Goal: Task Accomplishment & Management: Complete application form

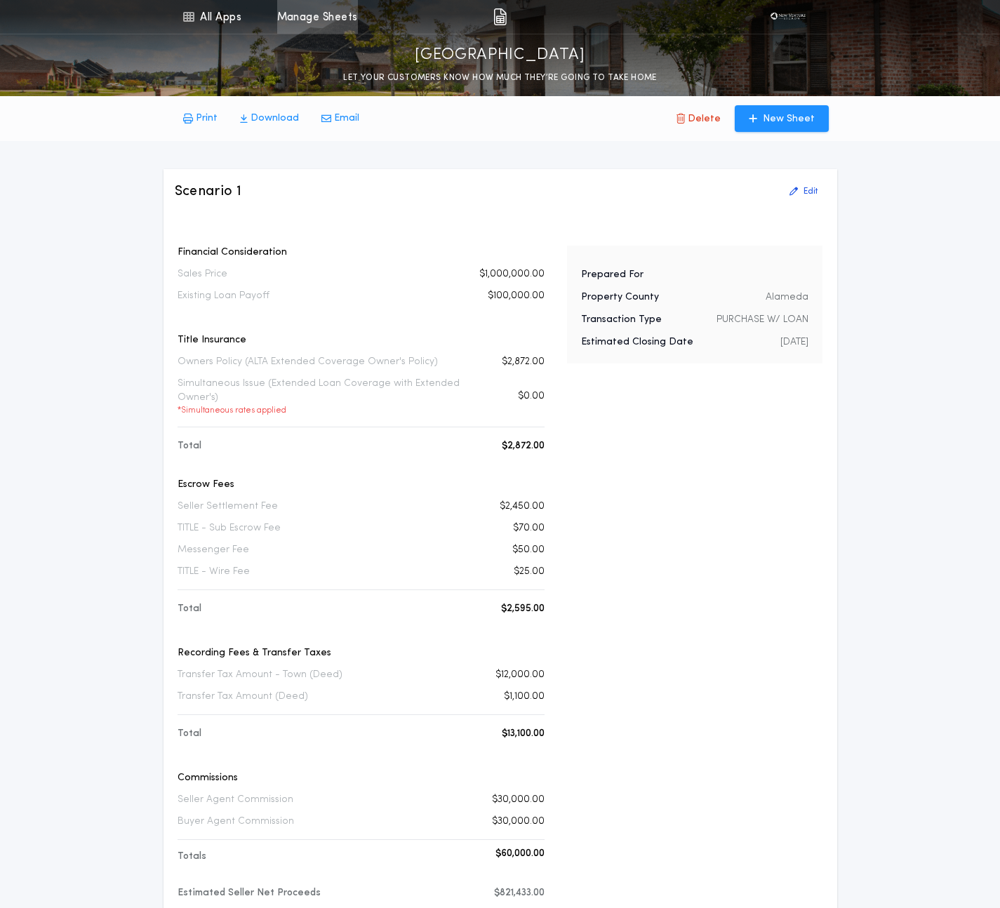
click at [340, 25] on link "Manage Sheets" at bounding box center [317, 17] width 81 height 34
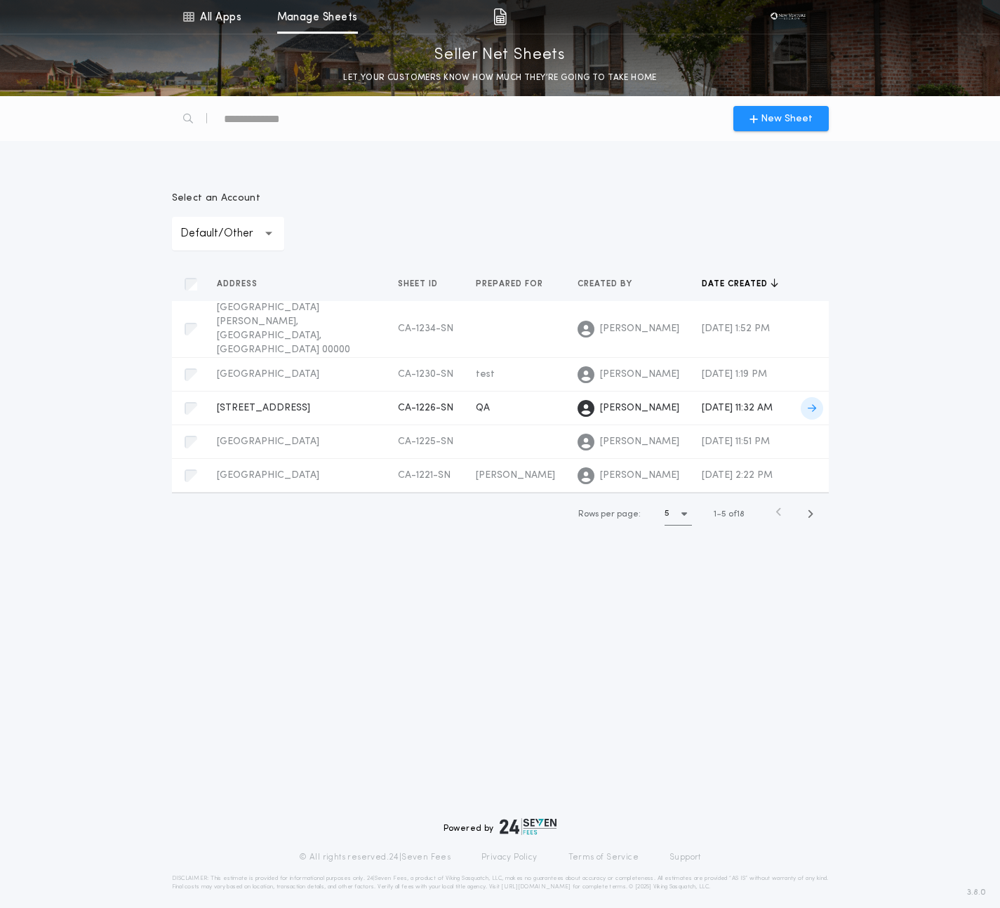
click at [434, 392] on td "CA-1226-SN" at bounding box center [426, 409] width 78 height 34
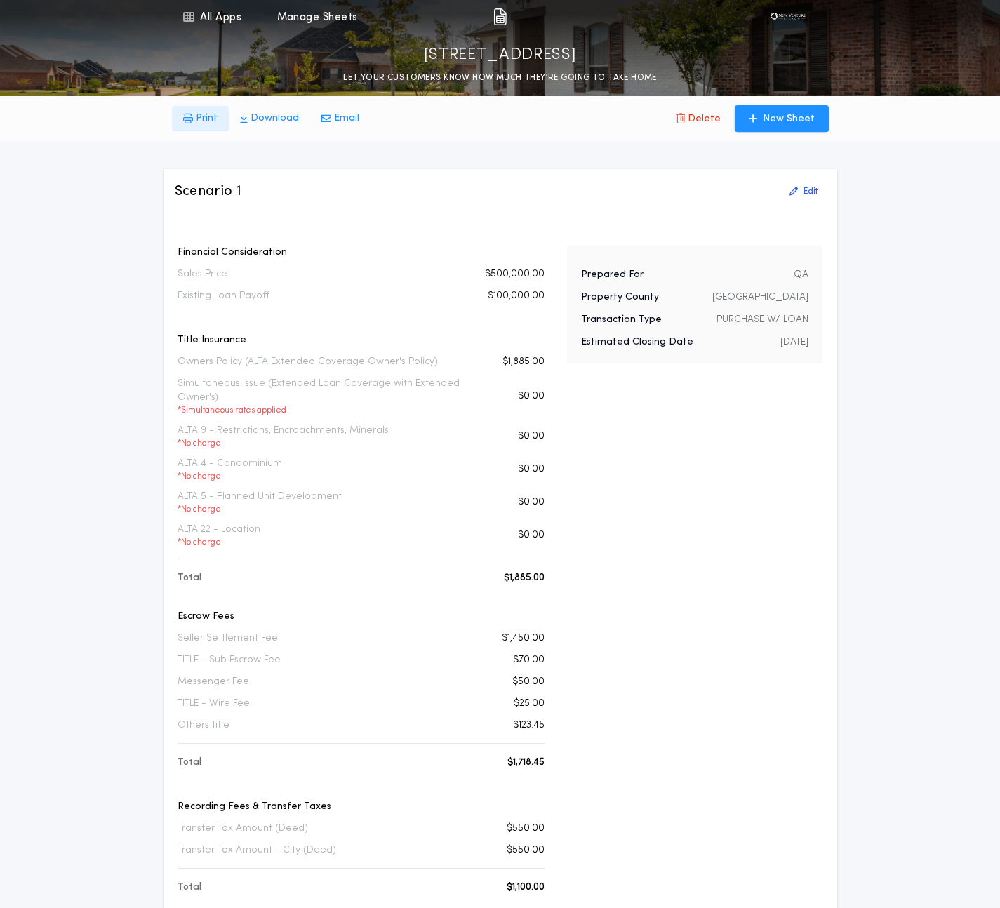
click at [198, 123] on p "Print" at bounding box center [207, 119] width 22 height 14
click at [325, 27] on link "Manage Sheets" at bounding box center [317, 17] width 81 height 34
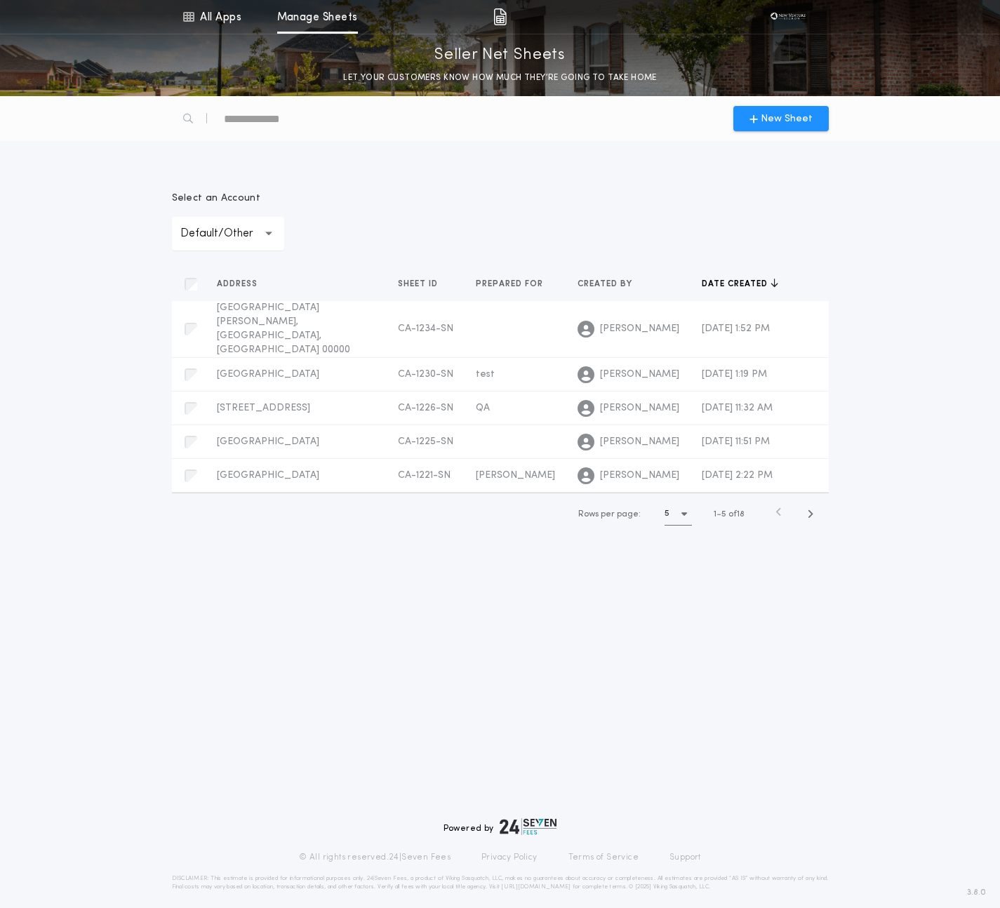
click at [234, 232] on p "Default/Other" at bounding box center [227, 233] width 95 height 17
click at [218, 303] on p "[PERSON_NAME]" at bounding box center [228, 304] width 112 height 34
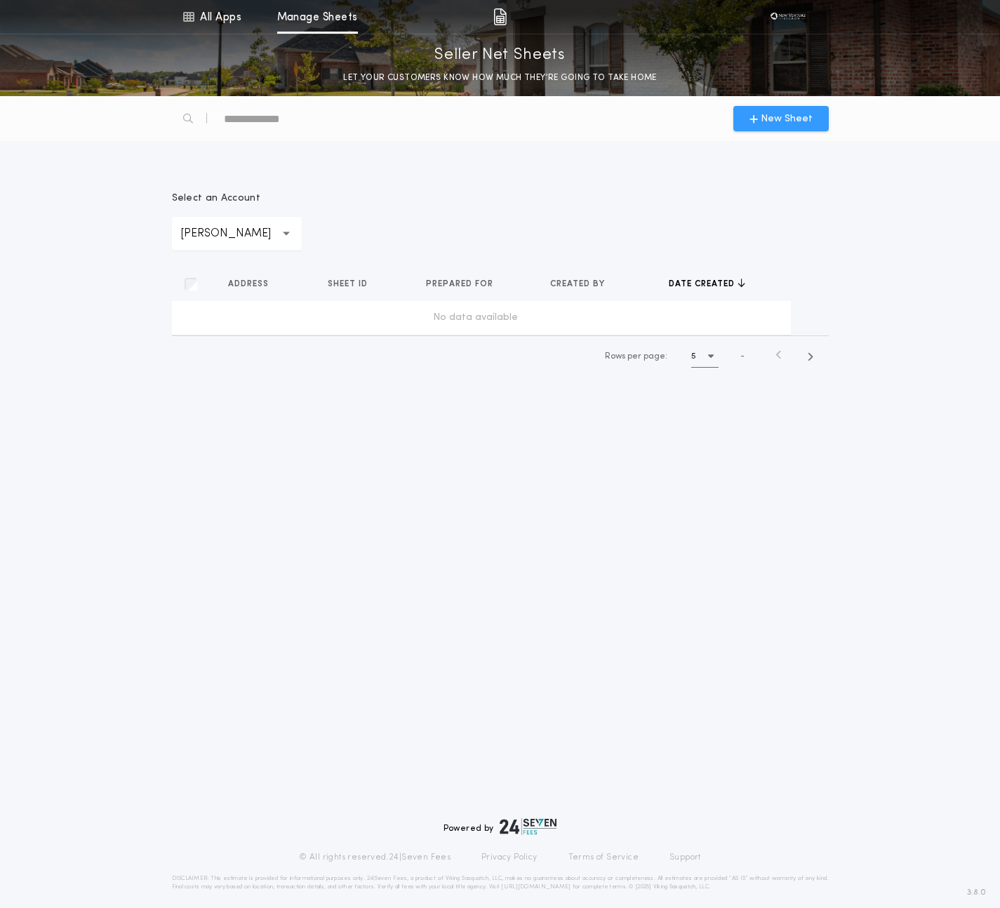
click at [777, 126] on span "New Sheet" at bounding box center [787, 119] width 52 height 15
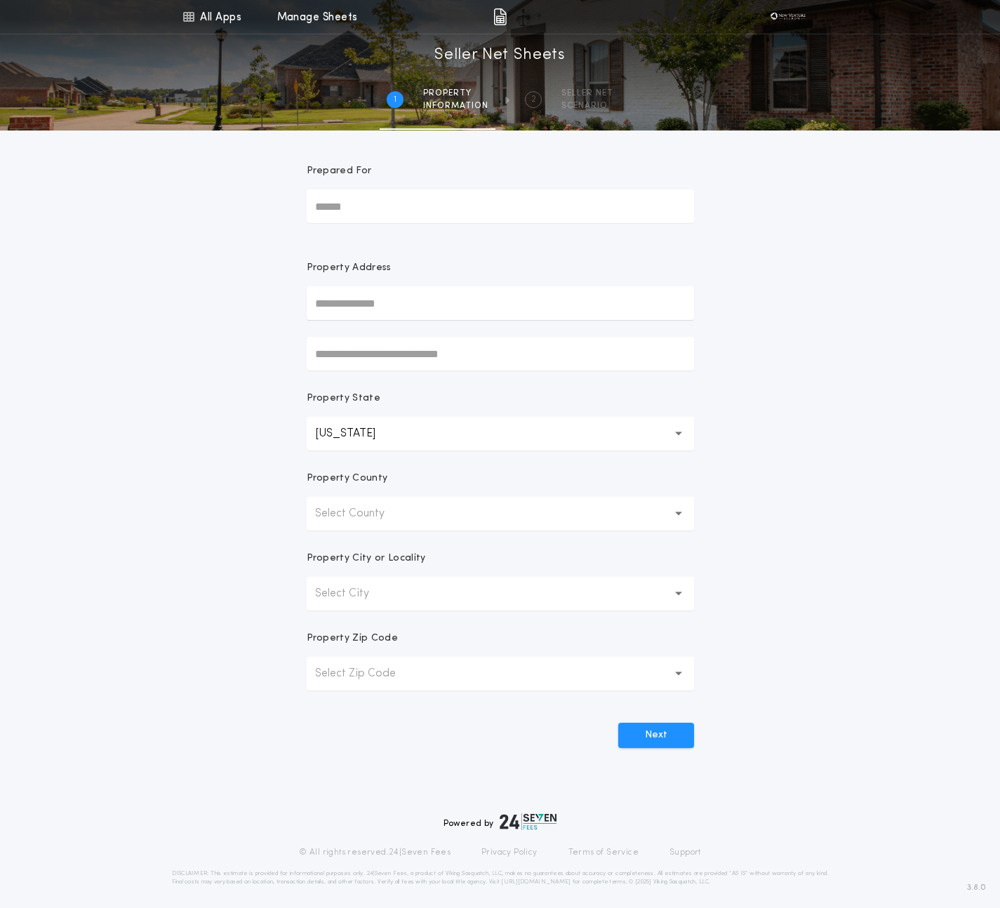
click at [340, 309] on input "text" at bounding box center [500, 303] width 387 height 34
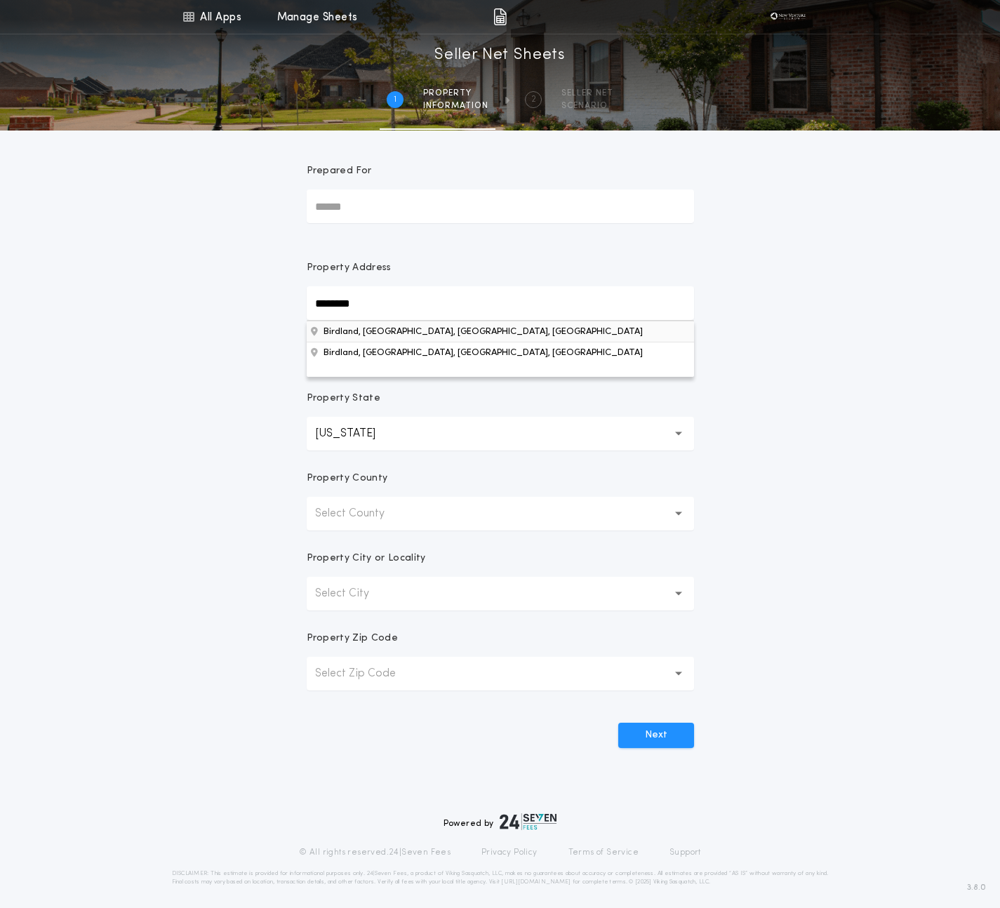
click at [348, 329] on button "Birdland, [GEOGRAPHIC_DATA], [GEOGRAPHIC_DATA], [GEOGRAPHIC_DATA]" at bounding box center [500, 331] width 387 height 21
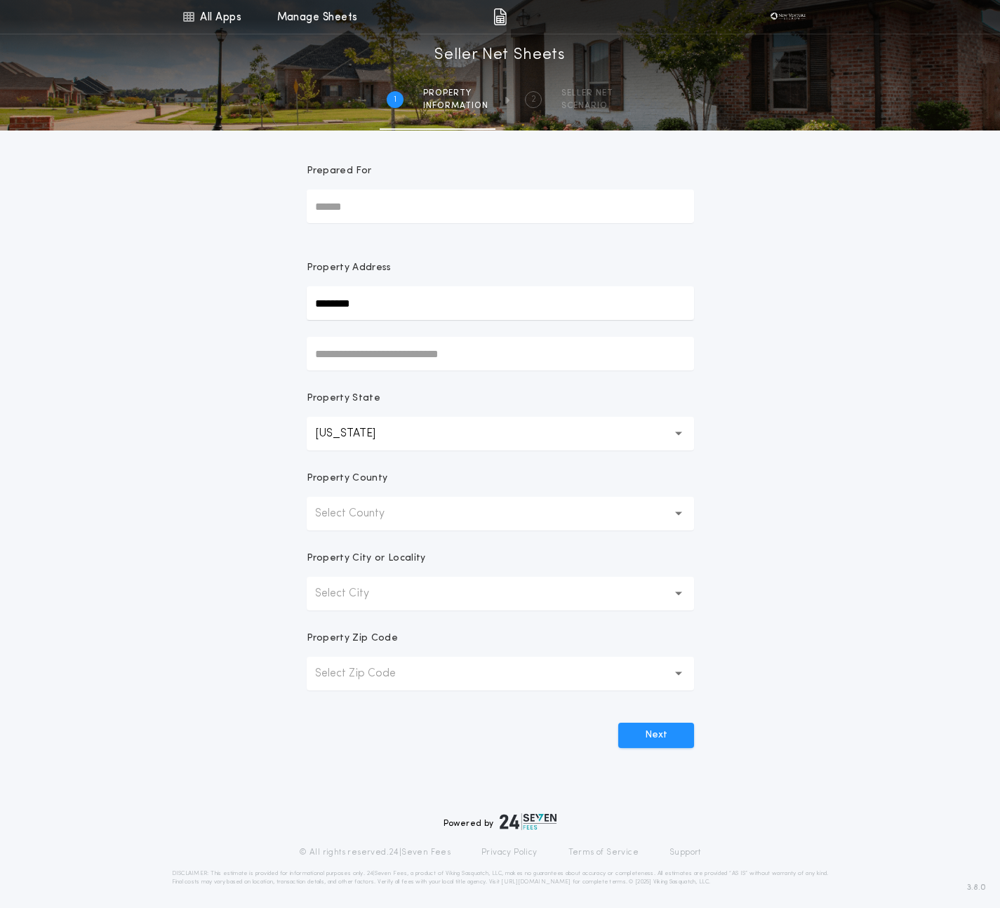
type input "********"
click at [638, 728] on button "Next" at bounding box center [656, 735] width 76 height 25
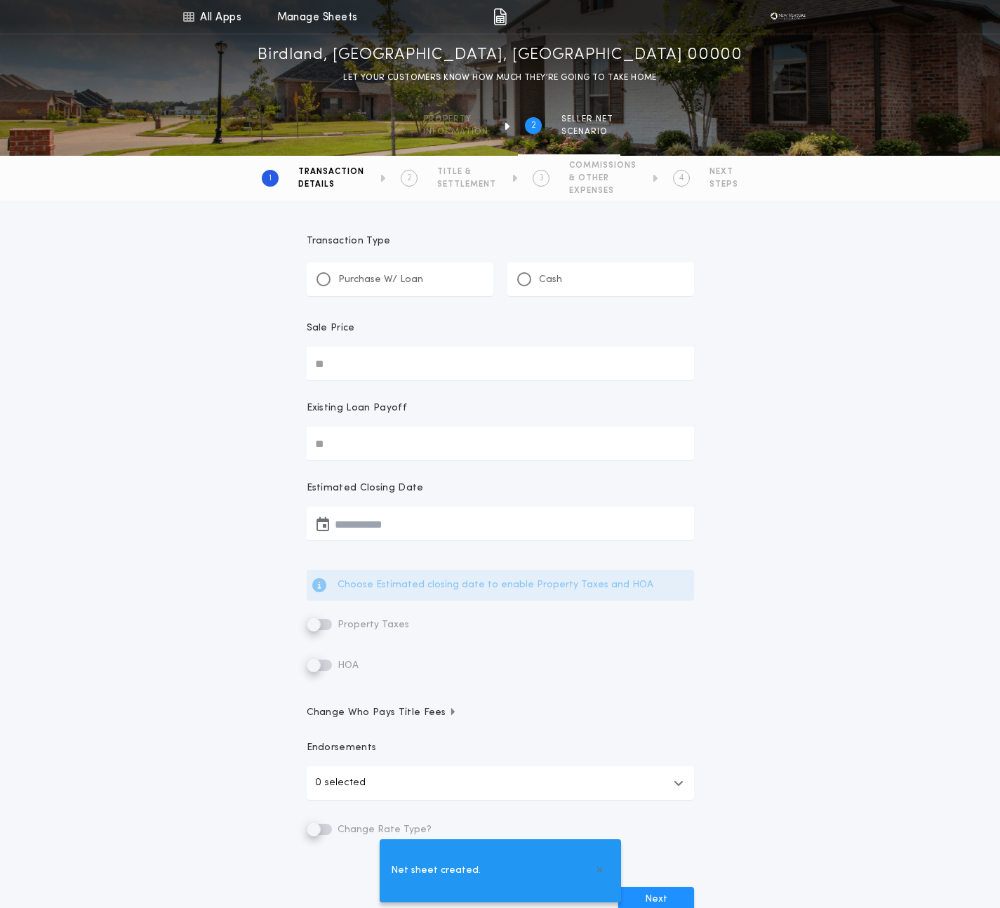
click at [386, 258] on div "Transaction Type Purchase W/ Loan Cash" at bounding box center [500, 265] width 387 height 62
click at [383, 272] on div "Purchase W/ Loan" at bounding box center [370, 279] width 107 height 15
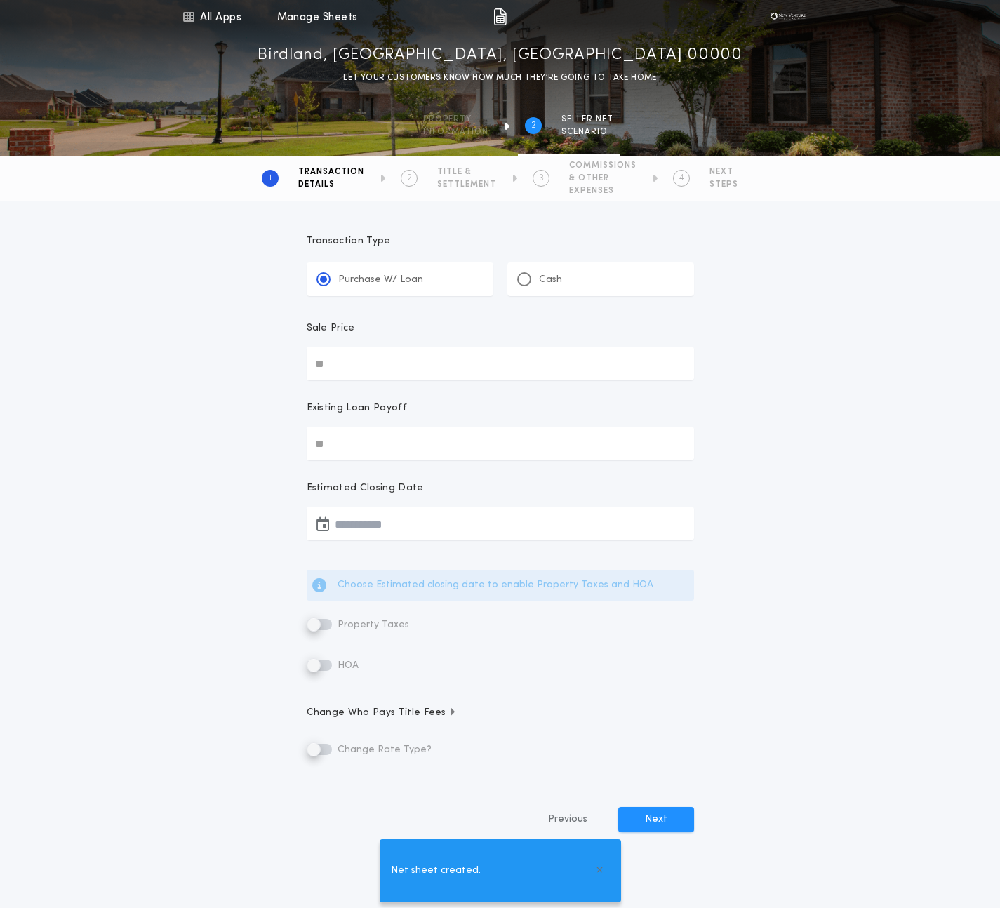
click at [383, 369] on input "Sale Price" at bounding box center [500, 364] width 387 height 34
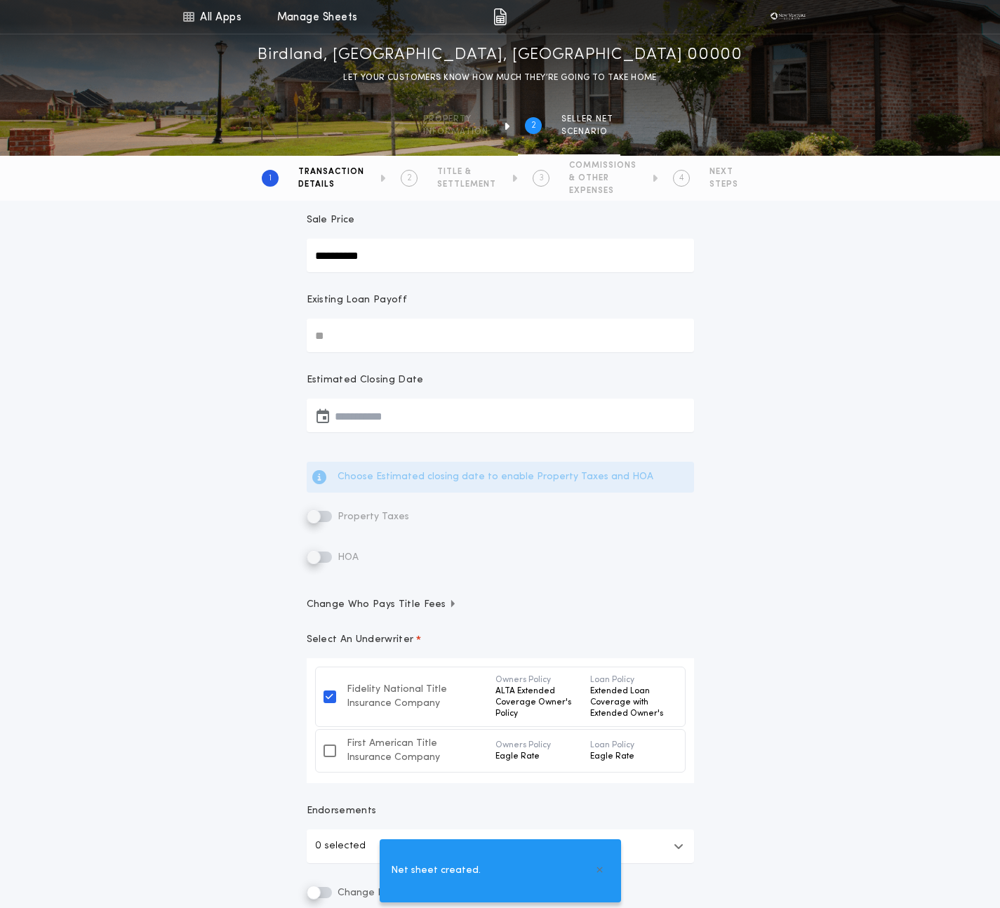
scroll to position [140, 0]
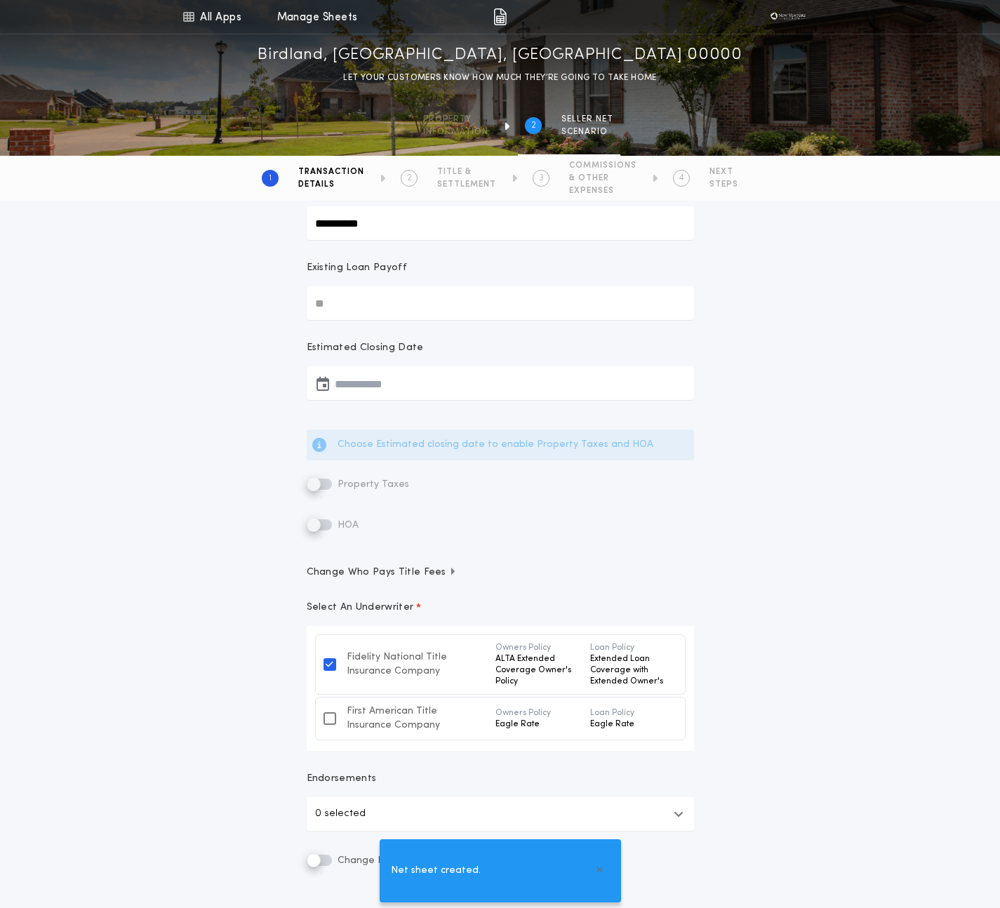
type input "**********"
click at [394, 319] on input "Existing Loan Payoff" at bounding box center [500, 303] width 387 height 34
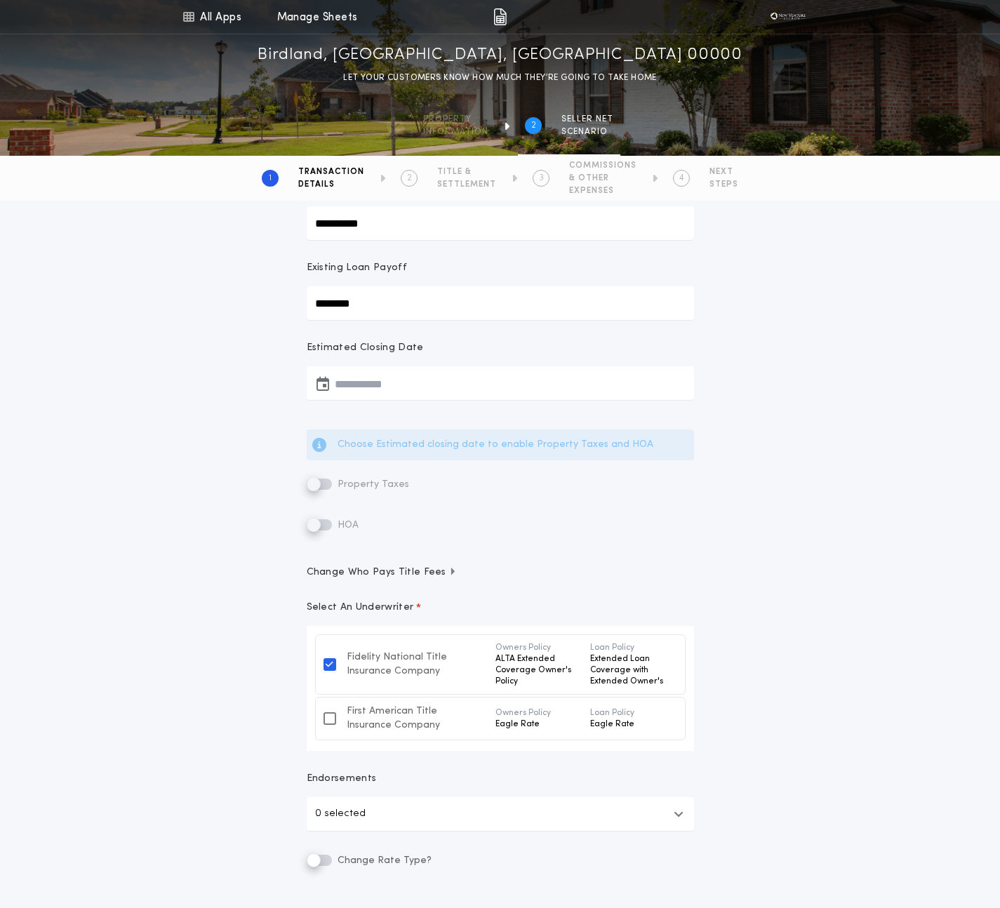
type input "********"
click at [404, 381] on button "button" at bounding box center [500, 383] width 387 height 34
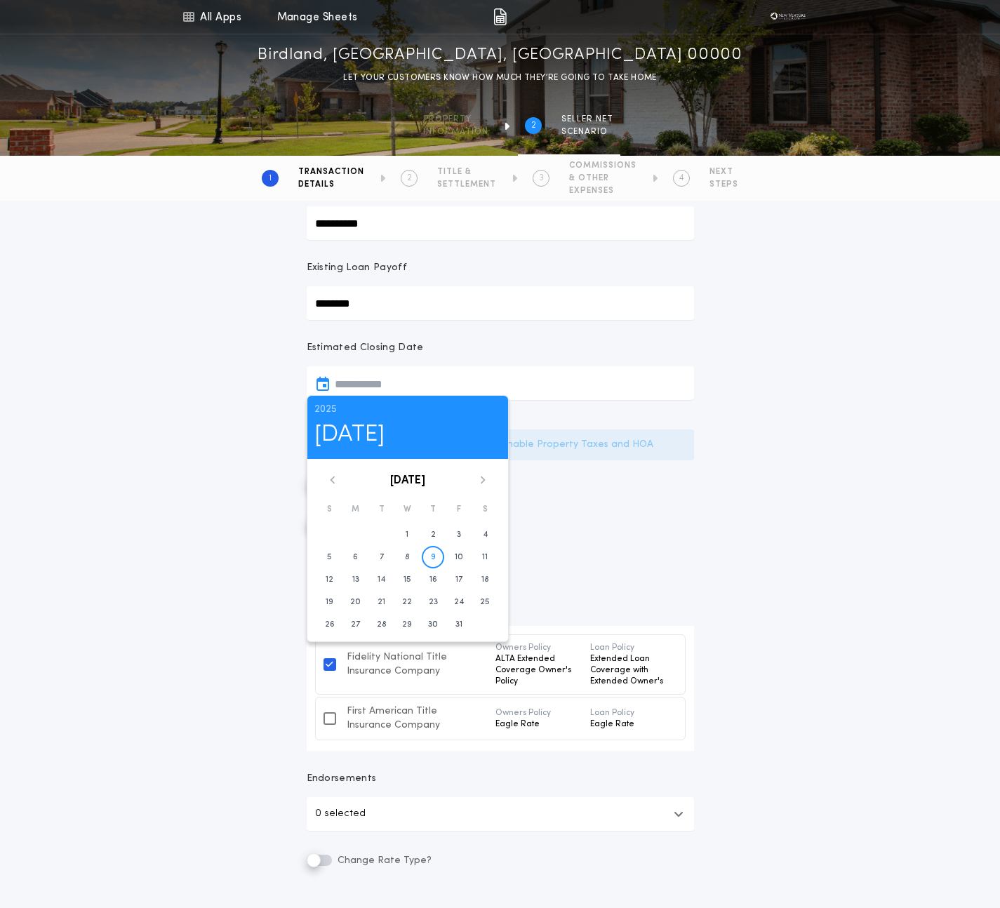
click at [443, 552] on button "9" at bounding box center [433, 557] width 22 height 22
type input "**********"
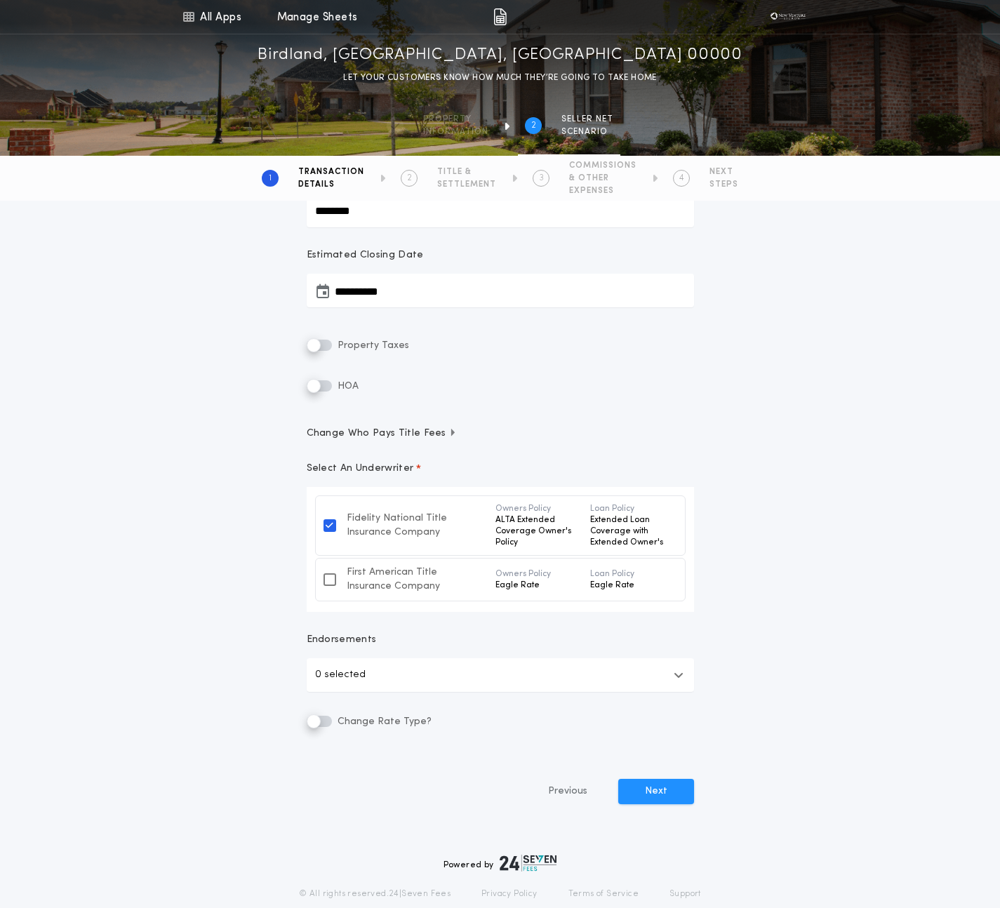
scroll to position [281, 0]
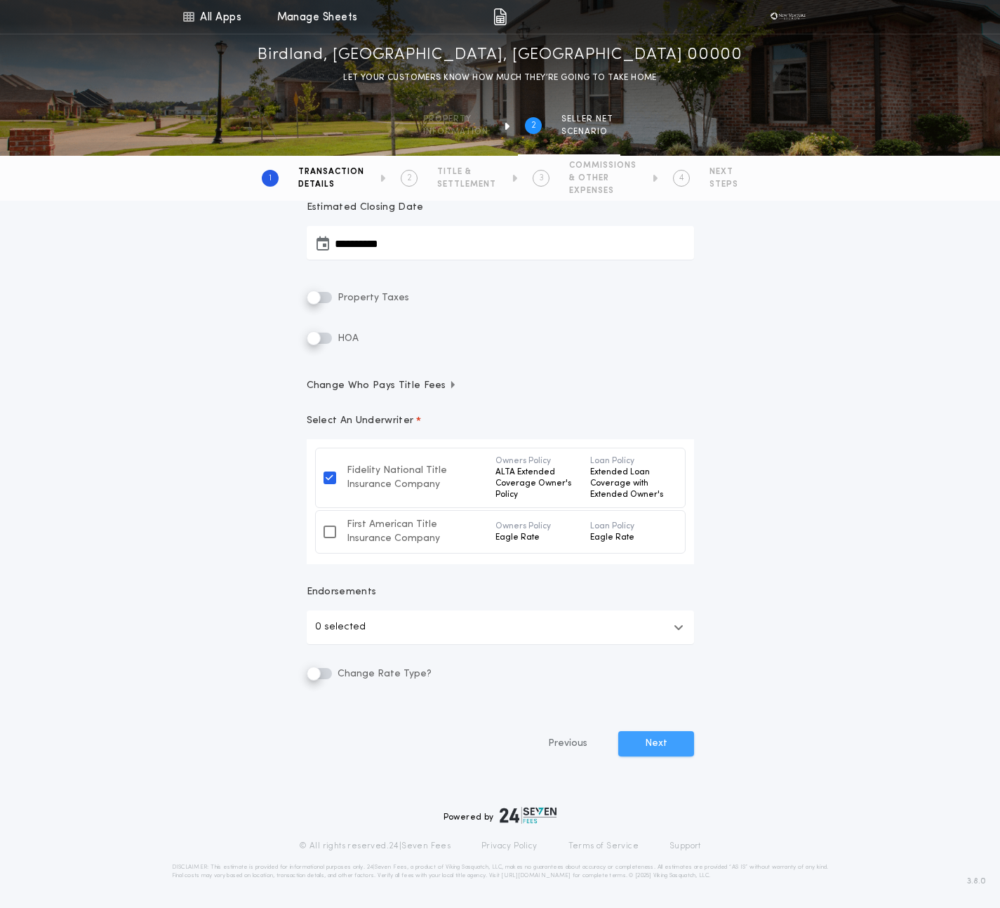
click at [656, 748] on button "Next" at bounding box center [656, 743] width 76 height 25
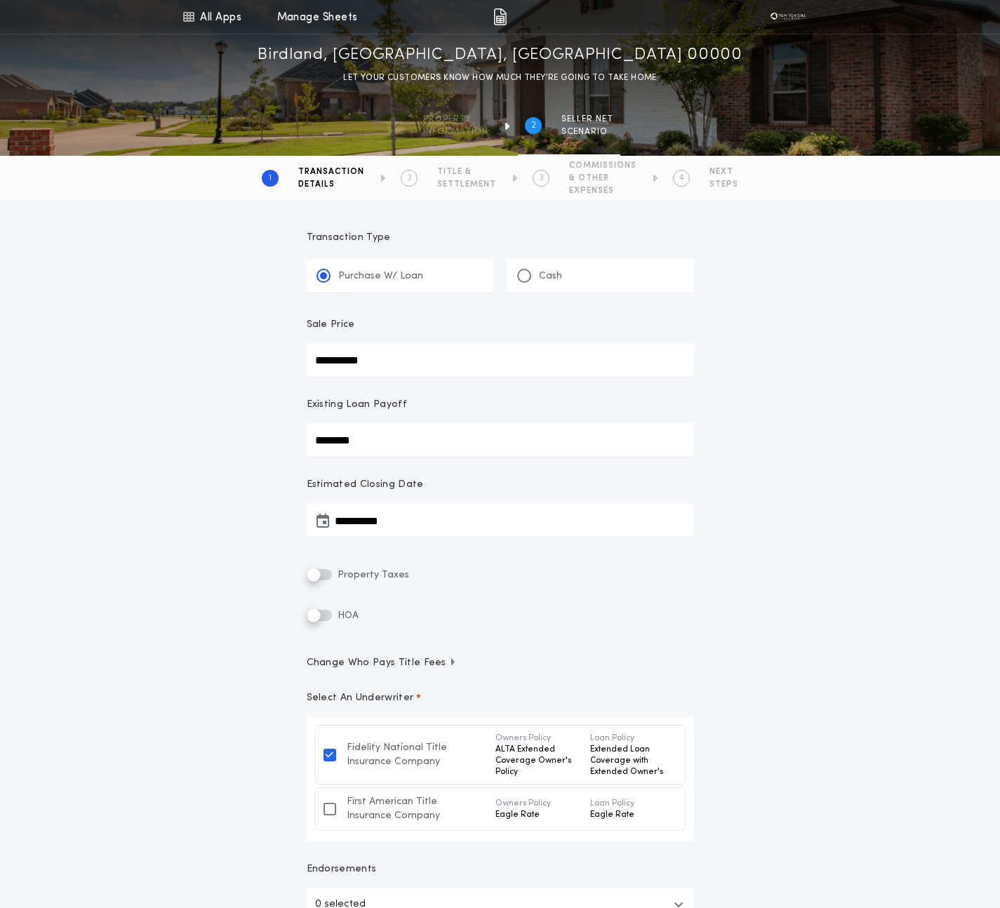
scroll to position [0, 0]
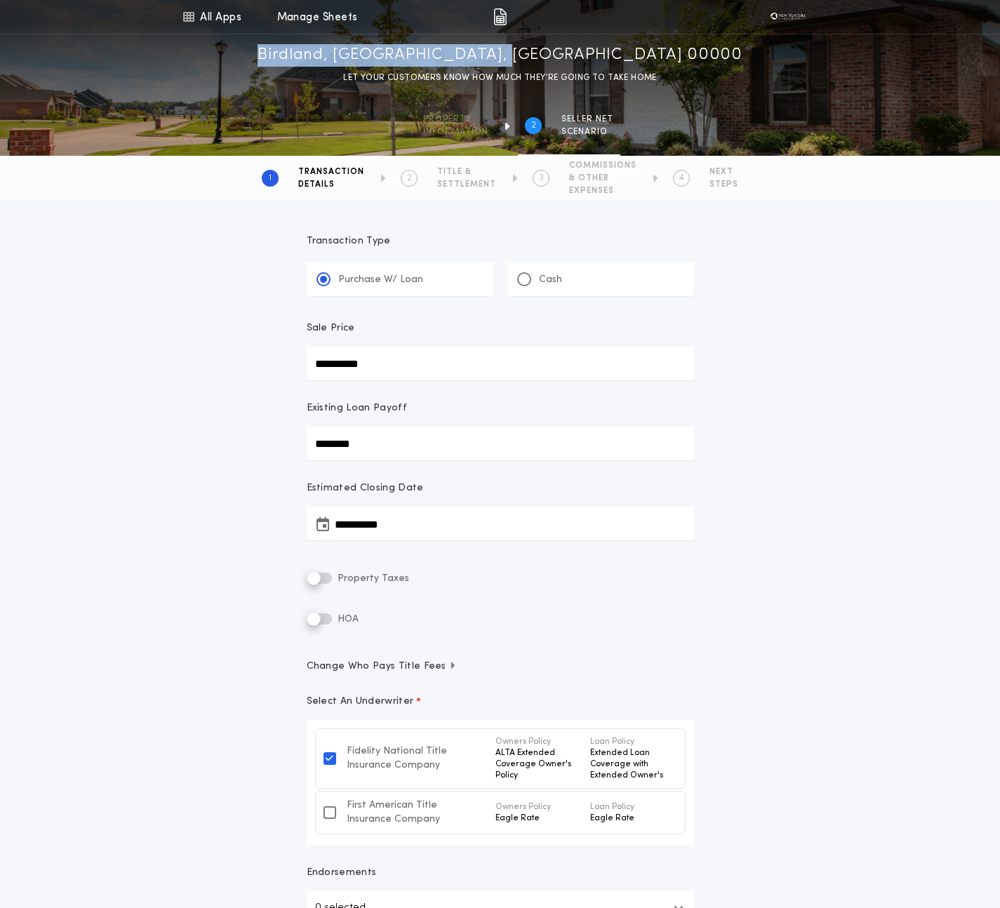
drag, startPoint x: 623, startPoint y: 62, endPoint x: 378, endPoint y: 59, distance: 245.0
click at [378, 59] on div "Birdland, San Diego, CA 00000 LET YOUR CUSTOMERS KNOW HOW MUCH THEY’RE GOING TO…" at bounding box center [500, 64] width 1000 height 41
copy h1 "Birdland, [GEOGRAPHIC_DATA], [GEOGRAPHIC_DATA] 00000"
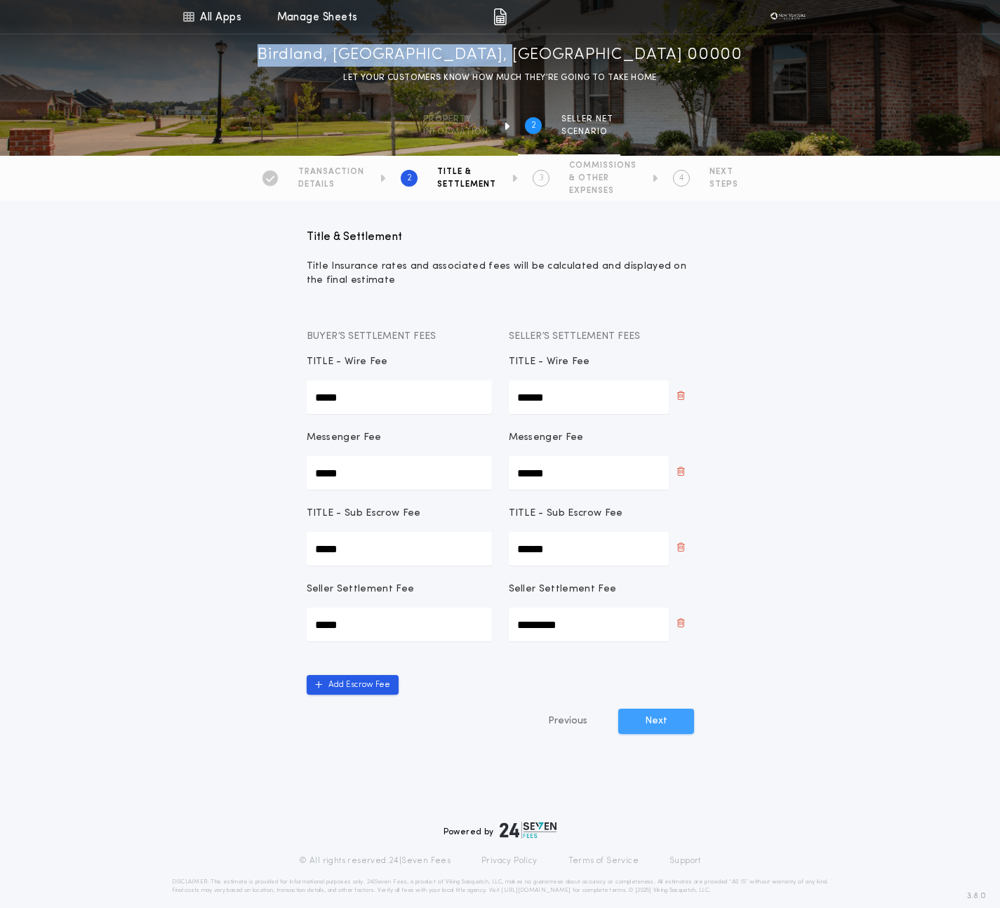
click at [659, 721] on button "Next" at bounding box center [656, 721] width 76 height 25
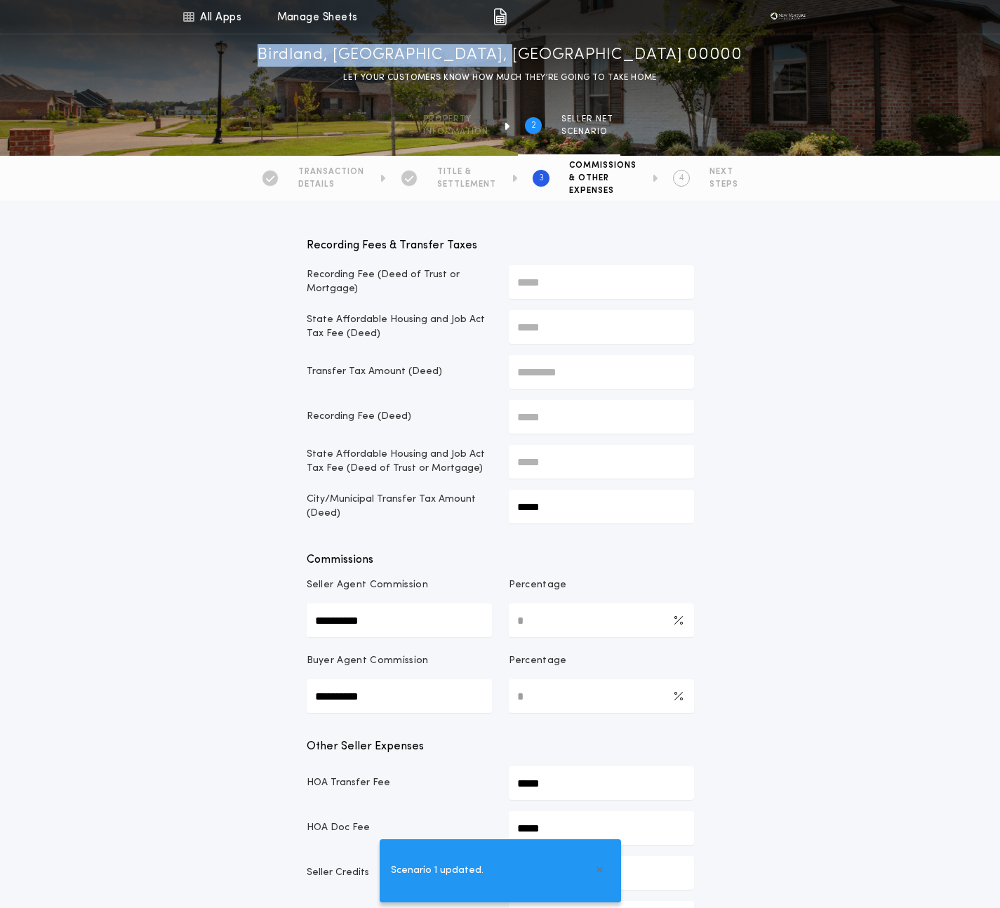
scroll to position [603, 0]
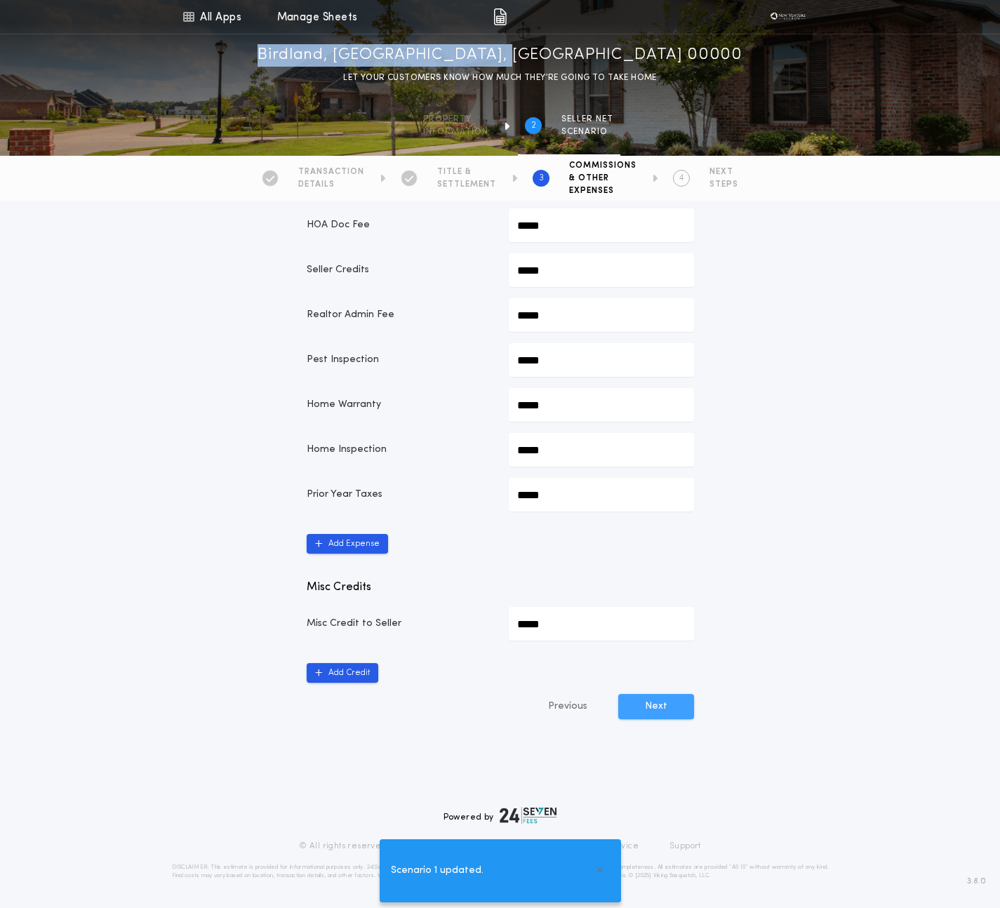
click at [666, 707] on button "Next" at bounding box center [656, 706] width 76 height 25
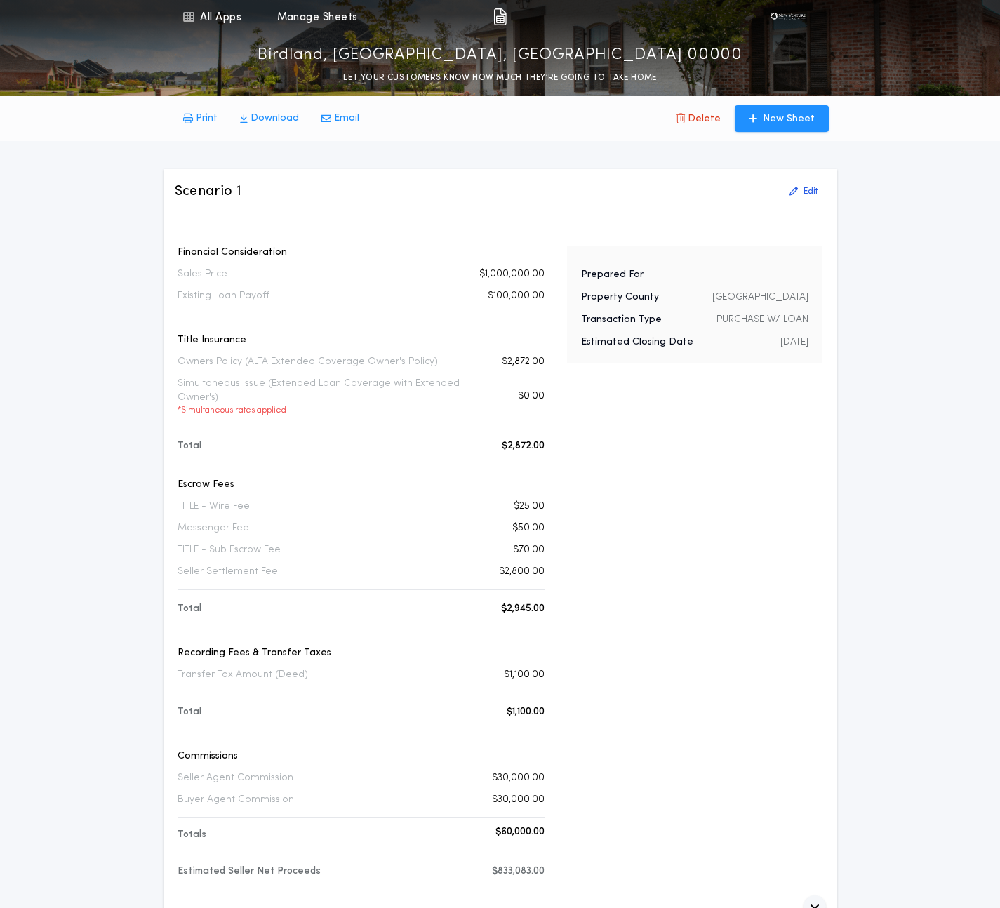
click at [566, 52] on p "Birdland, San Diego, CA 00000" at bounding box center [500, 55] width 485 height 22
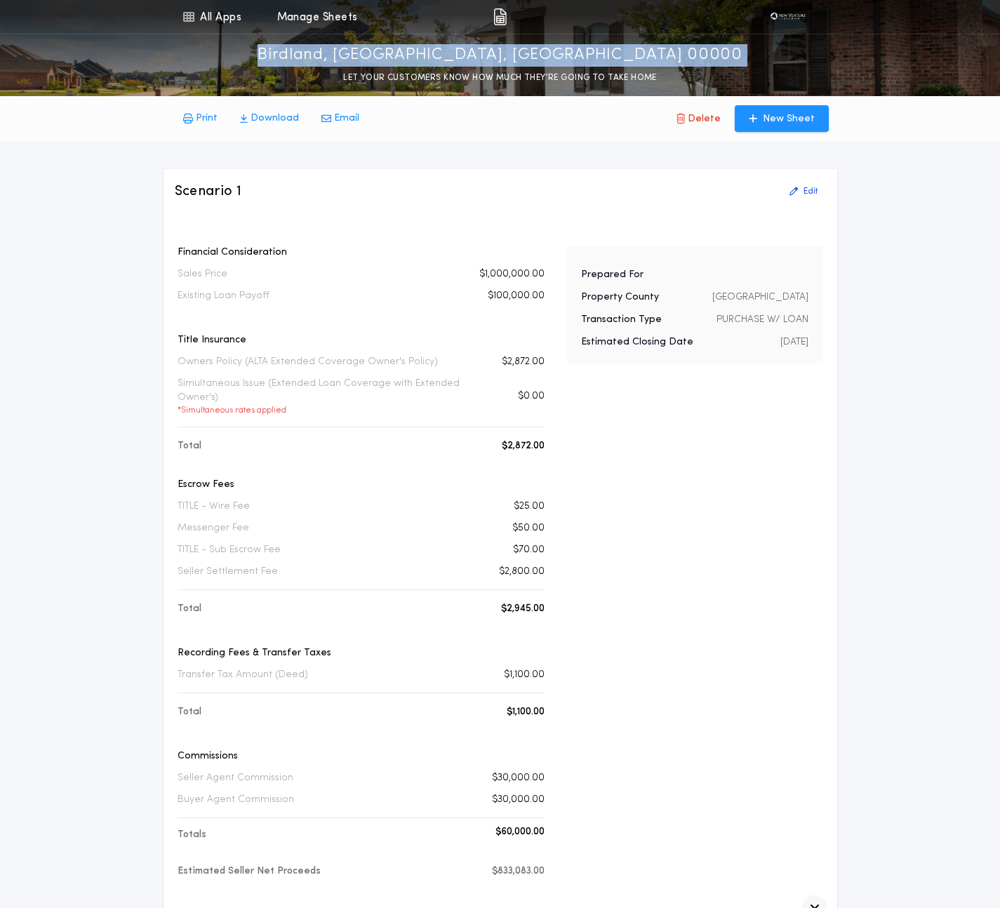
click at [566, 52] on p "Birdland, San Diego, CA 00000" at bounding box center [500, 55] width 485 height 22
copy p "Birdland, San Diego, CA 00000"
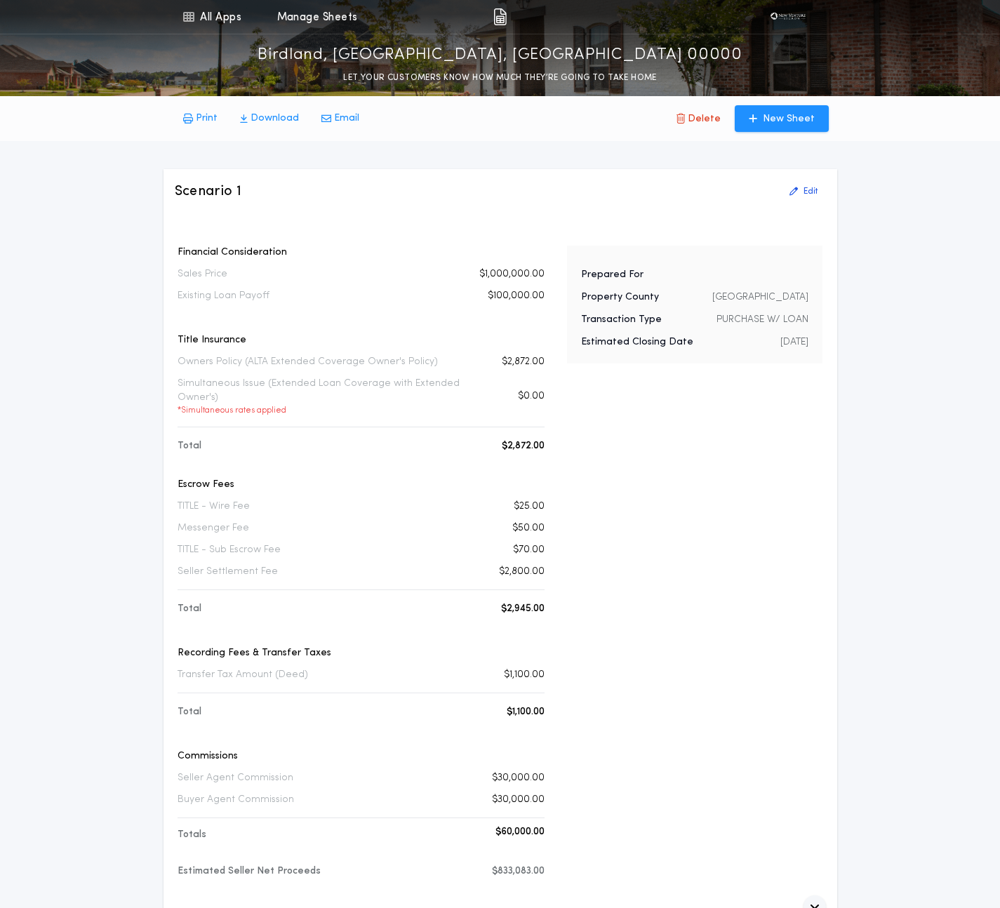
click at [427, 175] on div "Scenario 1 Edit Financial Consideration Sales Price $1,000,000.00 Existing Loan…" at bounding box center [501, 549] width 674 height 760
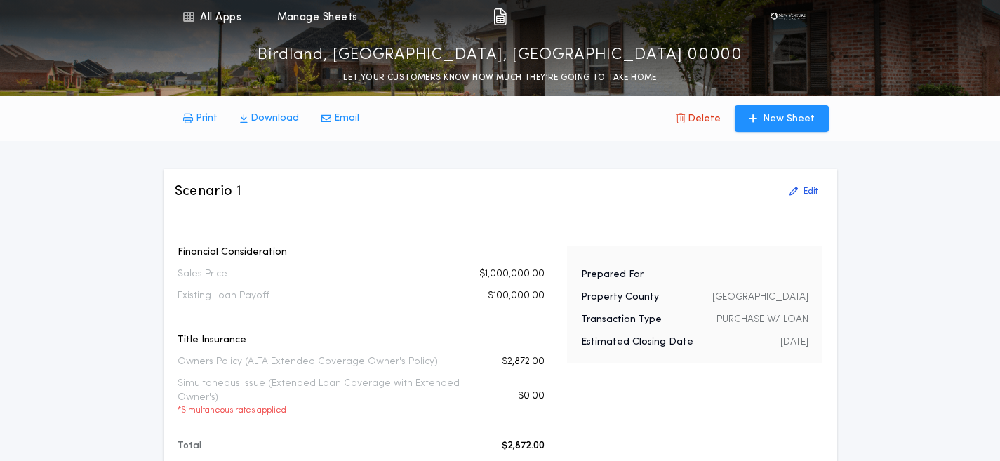
click at [522, 279] on p "$1,000,000.00" at bounding box center [511, 274] width 65 height 14
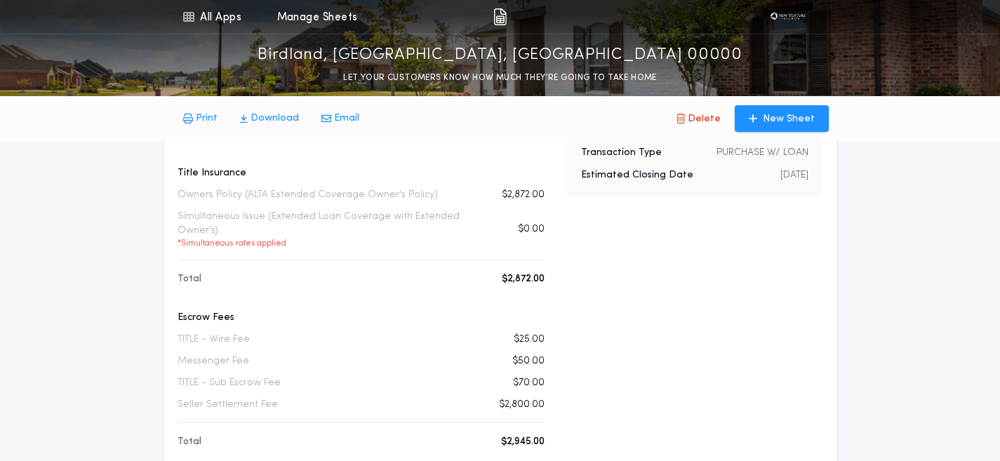
scroll to position [276, 0]
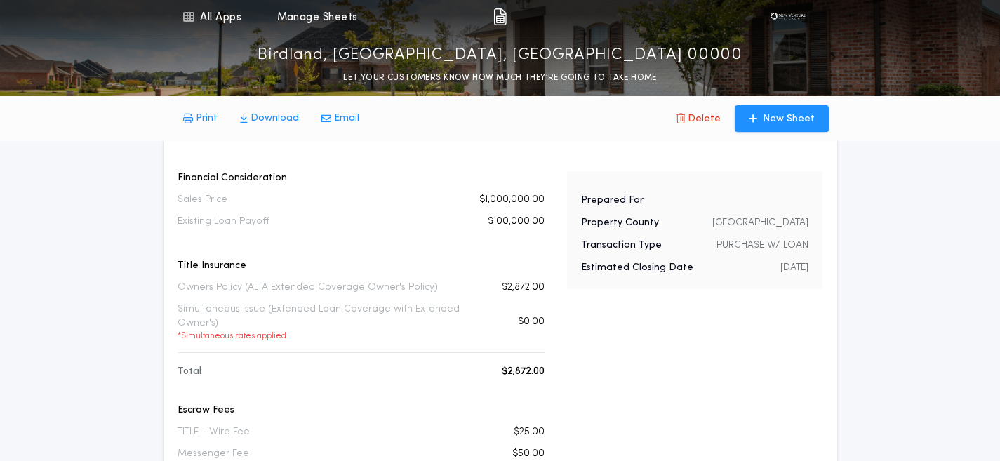
scroll to position [84, 0]
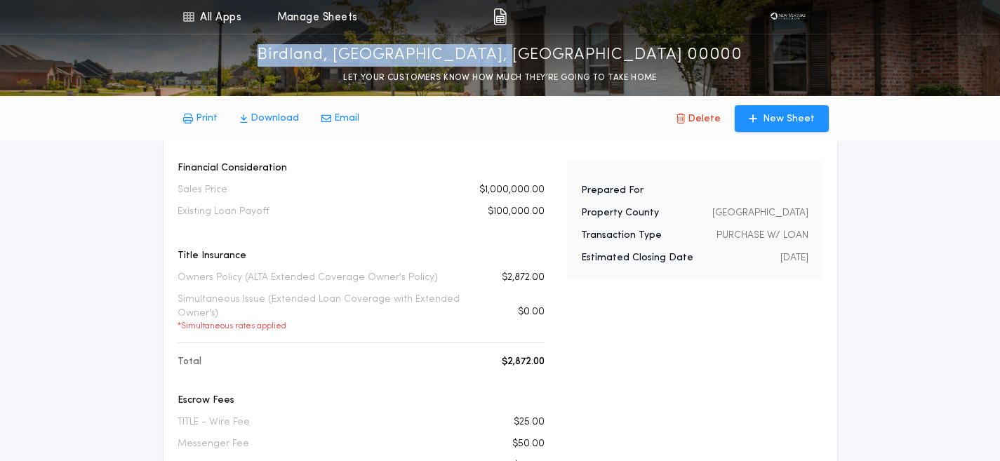
drag, startPoint x: 636, startPoint y: 50, endPoint x: 367, endPoint y: 51, distance: 268.8
click at [367, 50] on div "Birdland, San Diego, CA 00000 LET YOUR CUSTOMERS KNOW HOW MUCH THEY’RE GOING TO…" at bounding box center [500, 59] width 1000 height 51
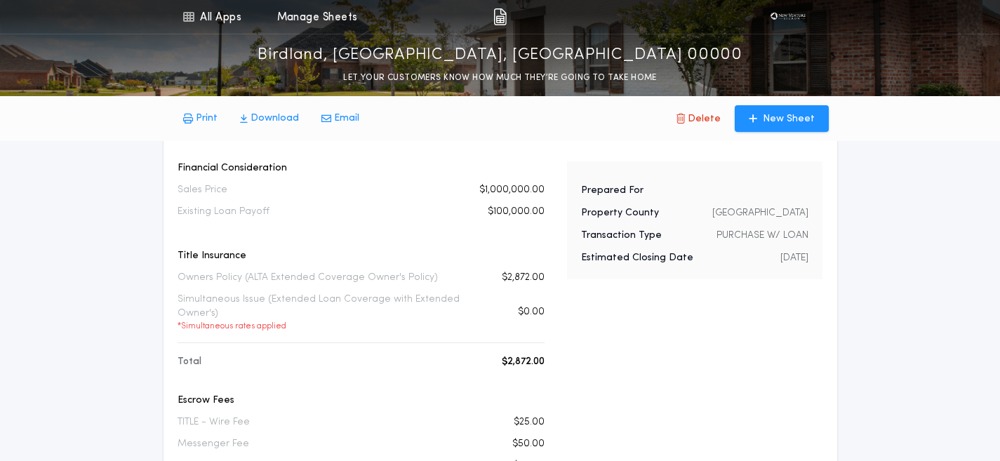
click at [604, 58] on p "Birdland, San Diego, CA 00000" at bounding box center [500, 55] width 485 height 22
click at [619, 48] on div "Birdland, San Diego, CA 00000 LET YOUR CUSTOMERS KNOW HOW MUCH THEY’RE GOING TO…" at bounding box center [500, 59] width 1000 height 51
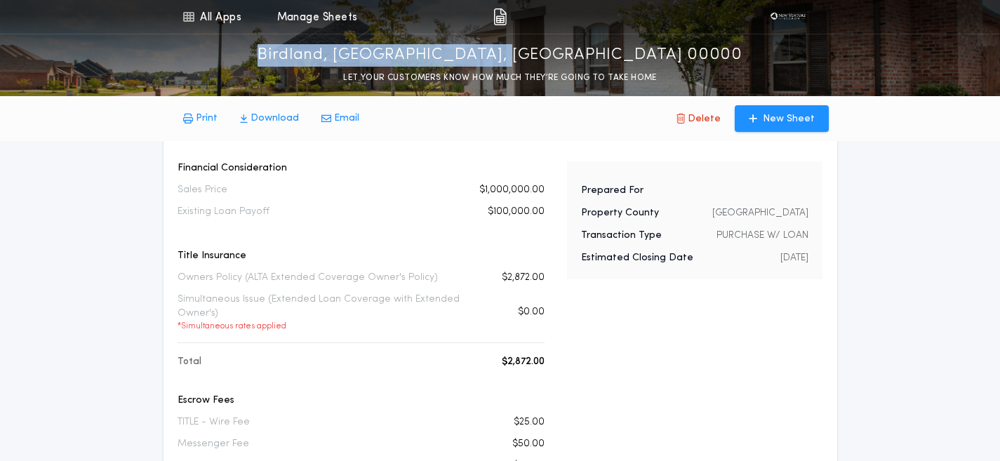
drag, startPoint x: 621, startPoint y: 55, endPoint x: 366, endPoint y: 55, distance: 254.8
click at [366, 55] on div "Birdland, San Diego, CA 00000 LET YOUR CUSTOMERS KNOW HOW MUCH THEY’RE GOING TO…" at bounding box center [500, 59] width 1000 height 51
copy p "Birdland, San Diego, CA 00000"
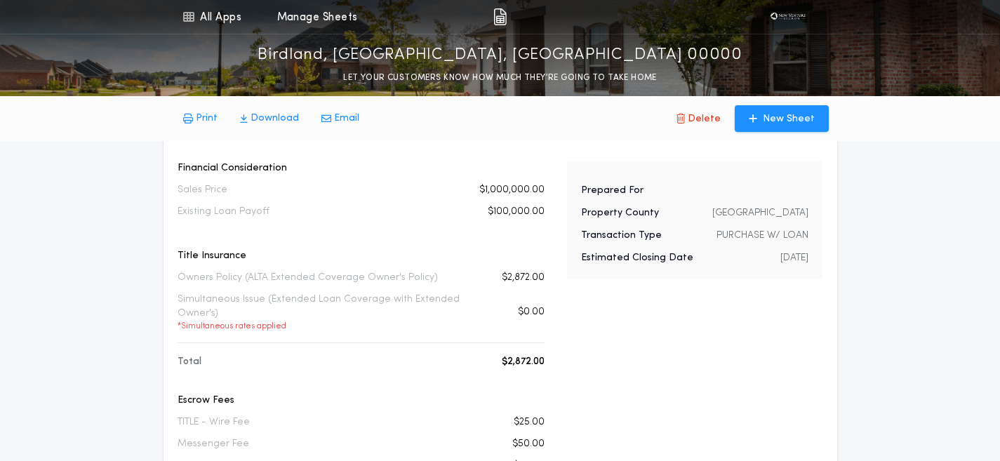
click at [609, 53] on p "Birdland, San Diego, CA 00000" at bounding box center [500, 55] width 485 height 22
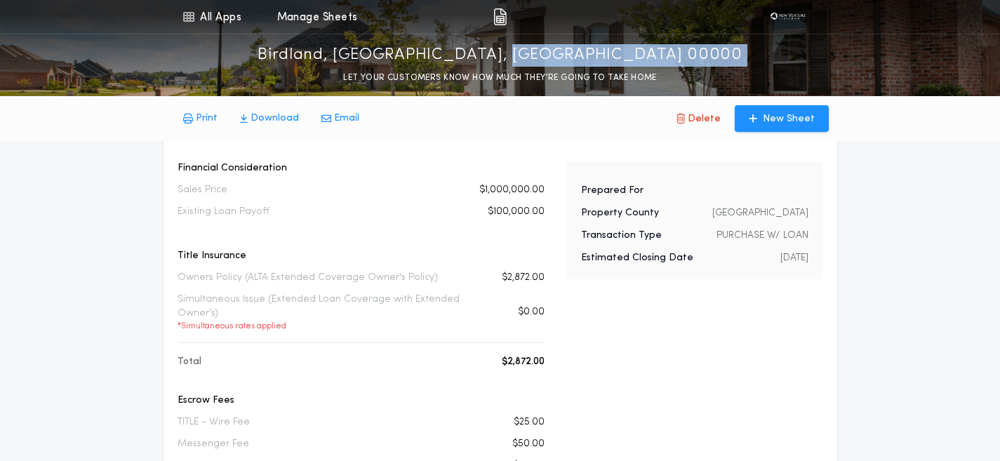
drag, startPoint x: 628, startPoint y: 58, endPoint x: 359, endPoint y: 58, distance: 268.8
click at [359, 58] on div "Birdland, San Diego, CA 00000 LET YOUR CUSTOMERS KNOW HOW MUCH THEY’RE GOING TO…" at bounding box center [500, 59] width 1000 height 51
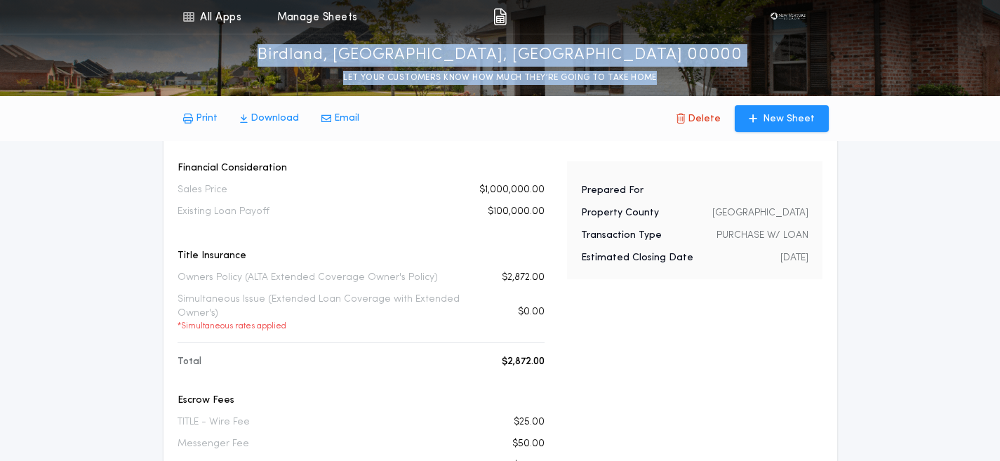
drag, startPoint x: 383, startPoint y: 51, endPoint x: 653, endPoint y: 73, distance: 271.8
click at [653, 73] on div "Birdland, San Diego, CA 00000 LET YOUR CUSTOMERS KNOW HOW MUCH THEY’RE GOING TO…" at bounding box center [500, 59] width 1000 height 51
click at [616, 51] on p "Birdland, San Diego, CA 00000" at bounding box center [500, 55] width 485 height 22
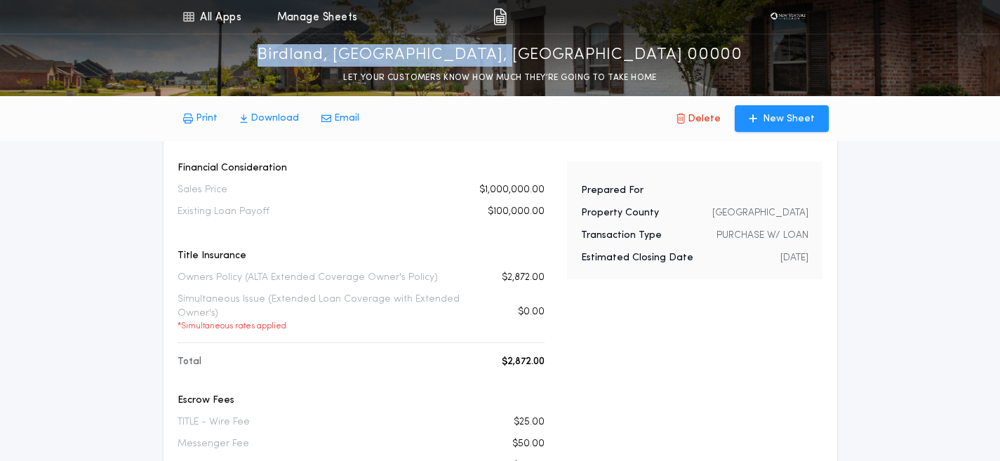
drag, startPoint x: 616, startPoint y: 51, endPoint x: 370, endPoint y: 51, distance: 246.4
click at [370, 51] on div "Birdland, San Diego, CA 00000 LET YOUR CUSTOMERS KNOW HOW MUCH THEY’RE GOING TO…" at bounding box center [500, 59] width 1000 height 51
copy p "Birdland, San Diego, CA 00000"
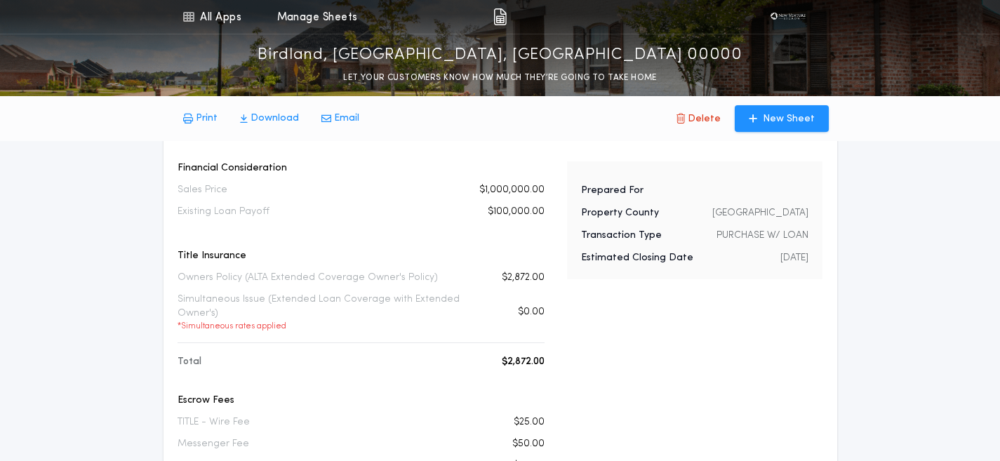
click at [593, 126] on div "Print Download Email Delete New Sheet" at bounding box center [501, 118] width 674 height 45
click at [194, 121] on button "Print" at bounding box center [200, 118] width 57 height 25
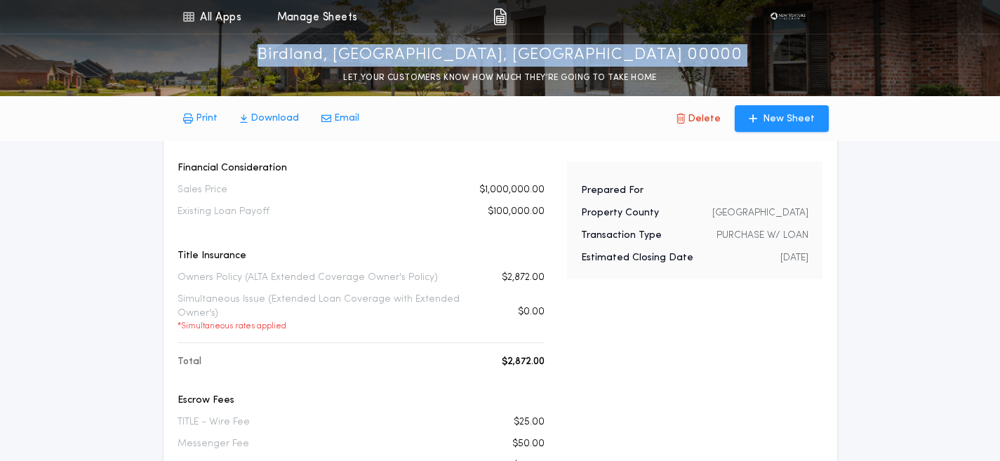
drag, startPoint x: 373, startPoint y: 48, endPoint x: 666, endPoint y: 48, distance: 293.4
click at [666, 48] on div "Birdland, San Diego, CA 00000 LET YOUR CUSTOMERS KNOW HOW MUCH THEY’RE GOING TO…" at bounding box center [500, 59] width 1000 height 51
copy p "Birdland, San Diego, CA 00000"
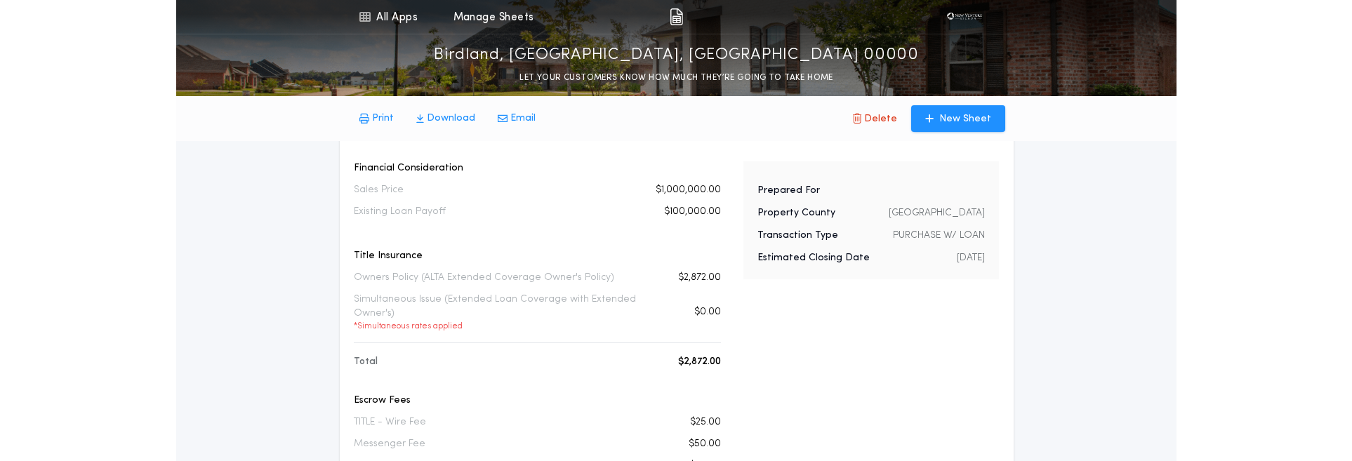
scroll to position [0, 0]
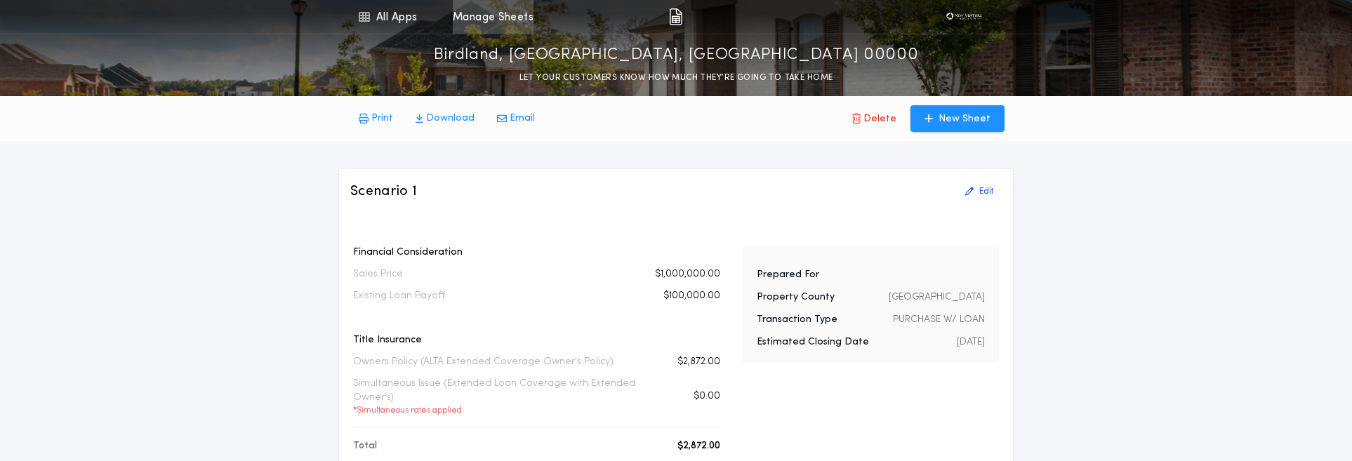
click at [517, 15] on link "Manage Sheets" at bounding box center [493, 17] width 81 height 34
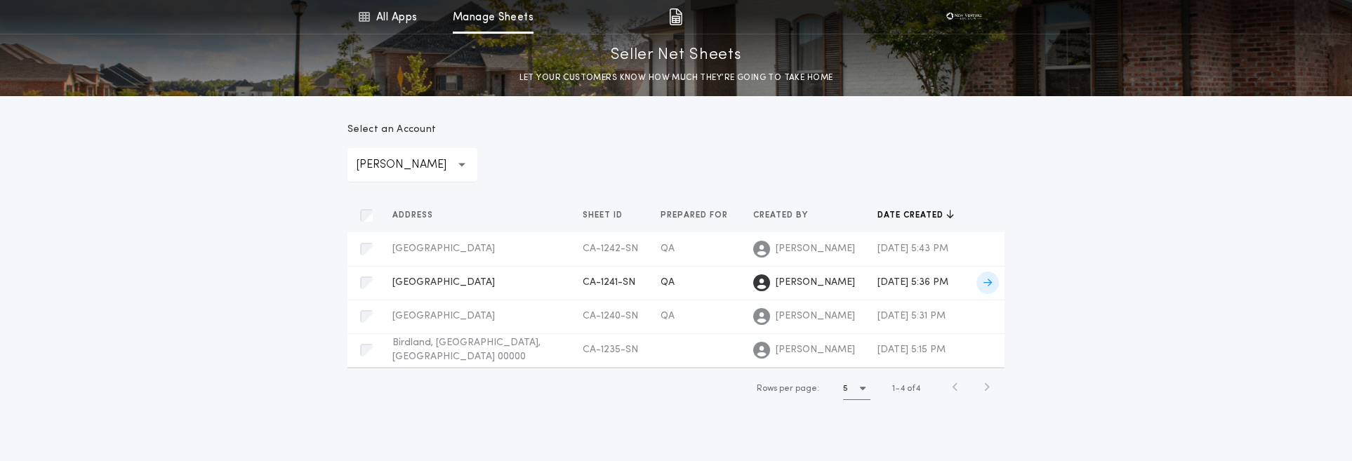
scroll to position [93, 0]
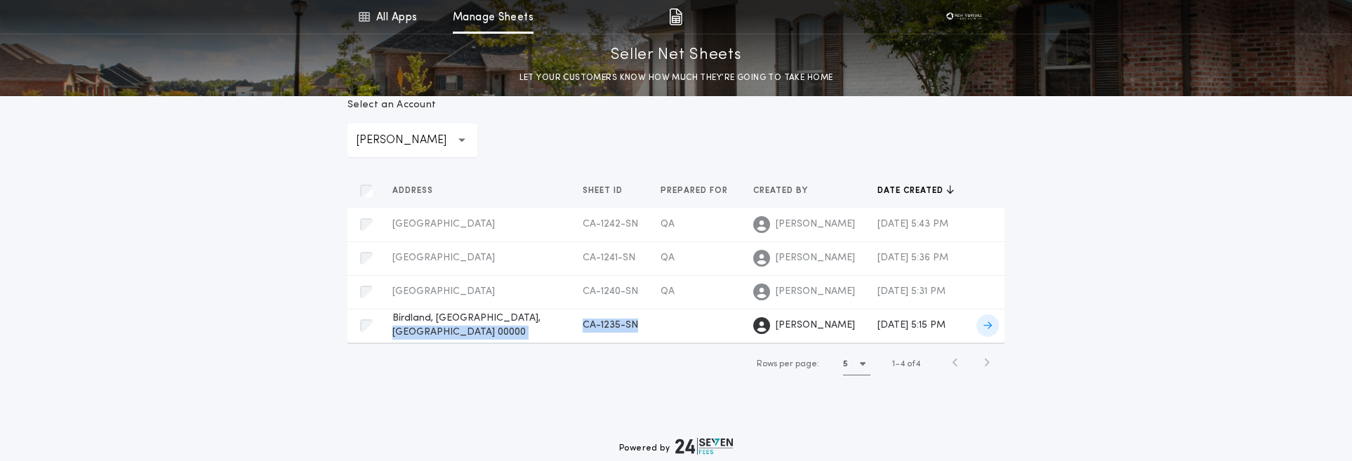
copy tr "CA-1235-SN Prepared for CA-1235-SN"
drag, startPoint x: 617, startPoint y: 327, endPoint x: 538, endPoint y: 327, distance: 79.3
click at [538, 327] on tr "Birdland, San Diego, CA 00000 CA-1235-SN Prepared for CA-1235-SN Kala Savidge O…" at bounding box center [675, 326] width 657 height 34
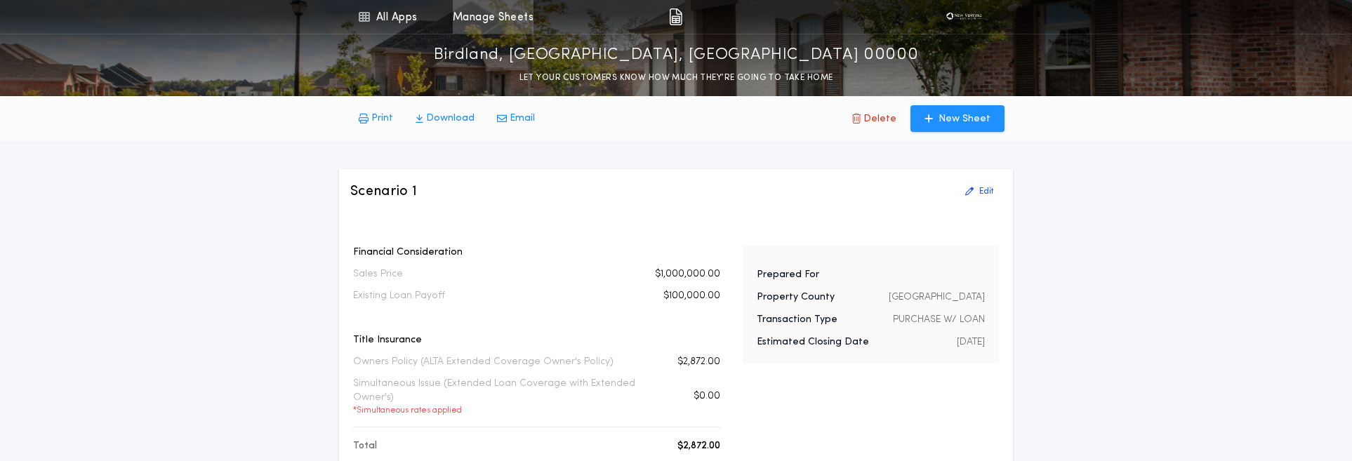
click at [503, 21] on link "Manage Sheets" at bounding box center [493, 17] width 81 height 34
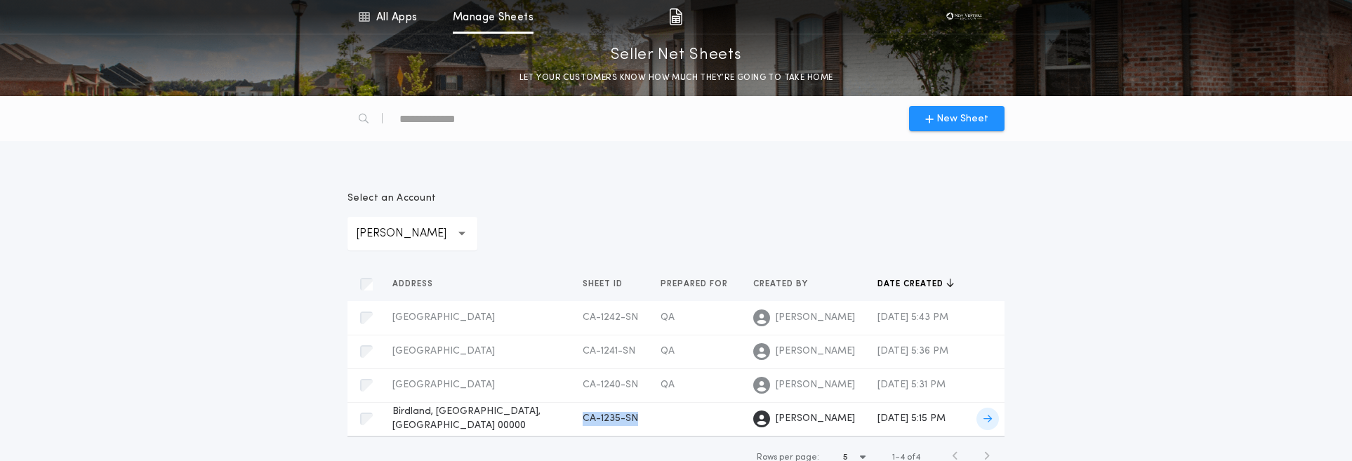
copy span "CA-1235-SN"
drag, startPoint x: 618, startPoint y: 418, endPoint x: 558, endPoint y: 422, distance: 59.8
click at [571, 422] on td "CA-1235-SN" at bounding box center [610, 419] width 78 height 34
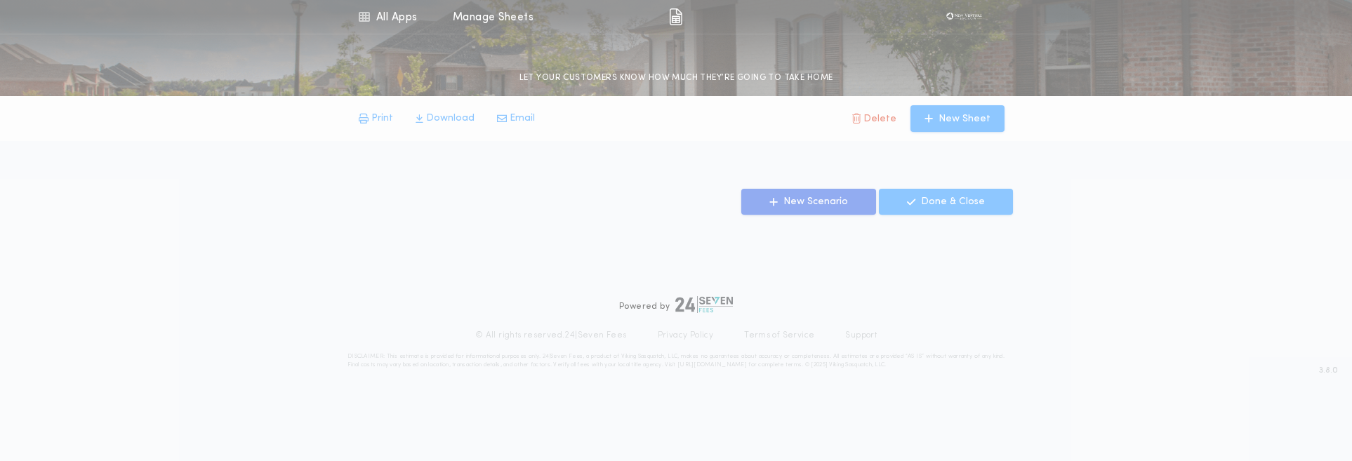
scroll to position [32, 0]
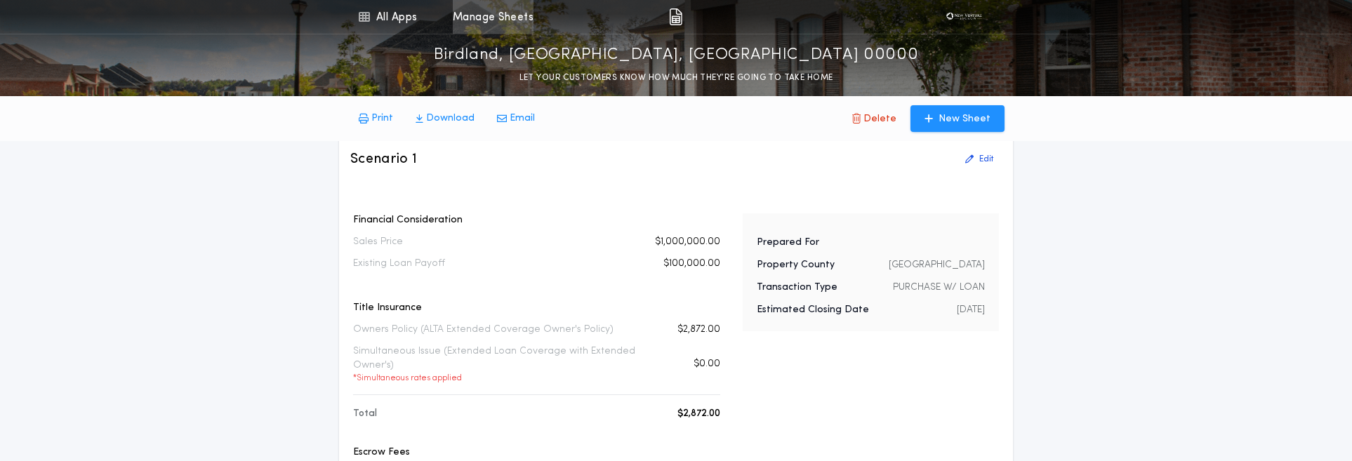
click at [505, 18] on link "Manage Sheets" at bounding box center [493, 17] width 81 height 34
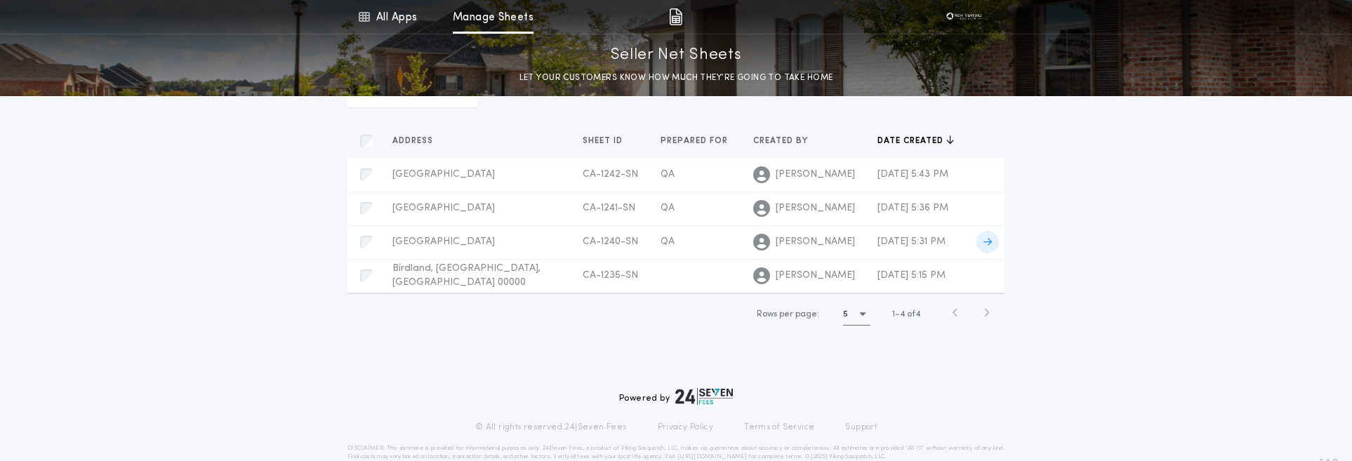
scroll to position [160, 0]
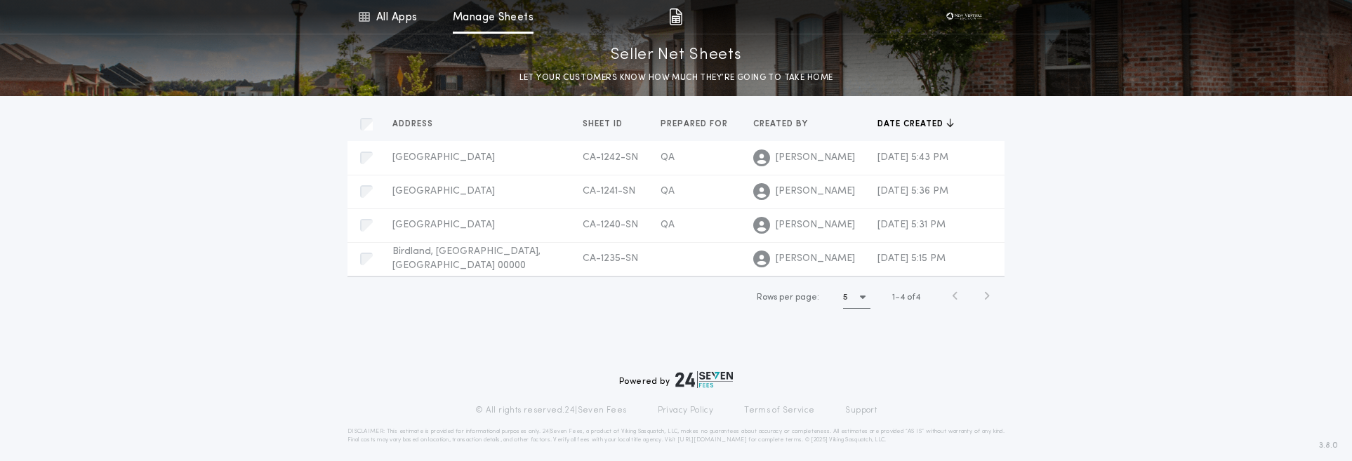
click at [981, 291] on div "button" at bounding box center [987, 297] width 25 height 22
click at [985, 299] on icon "button" at bounding box center [986, 296] width 6 height 11
click at [940, 302] on div "Rows per page: 5 1 4 of 4" at bounding box center [864, 297] width 270 height 41
click at [955, 298] on icon "button" at bounding box center [955, 296] width 6 height 11
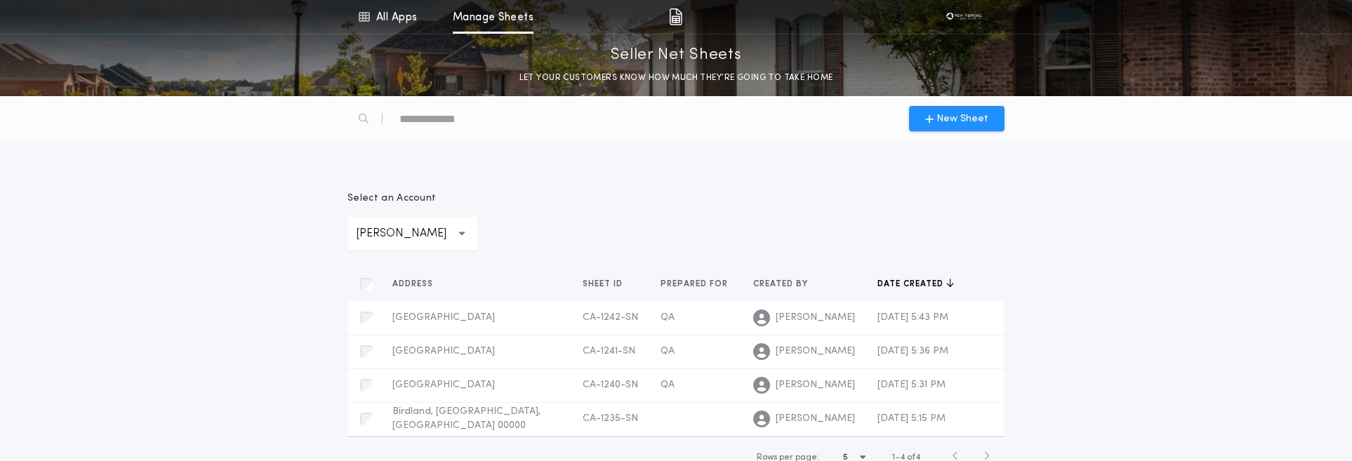
click at [400, 233] on p "[PERSON_NAME]" at bounding box center [412, 233] width 113 height 17
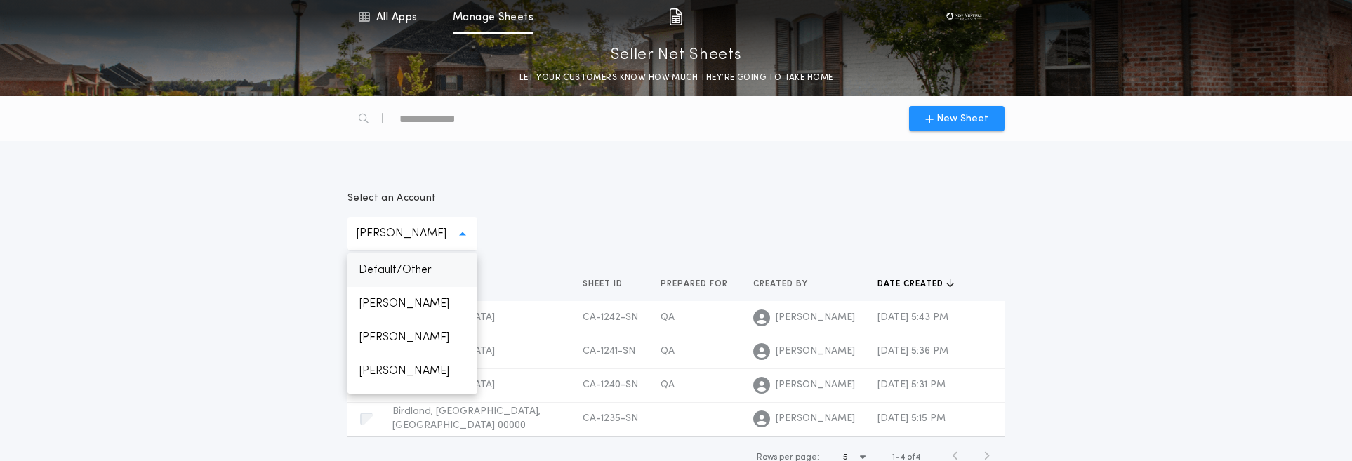
click at [389, 268] on p "Default/Other" at bounding box center [412, 270] width 130 height 34
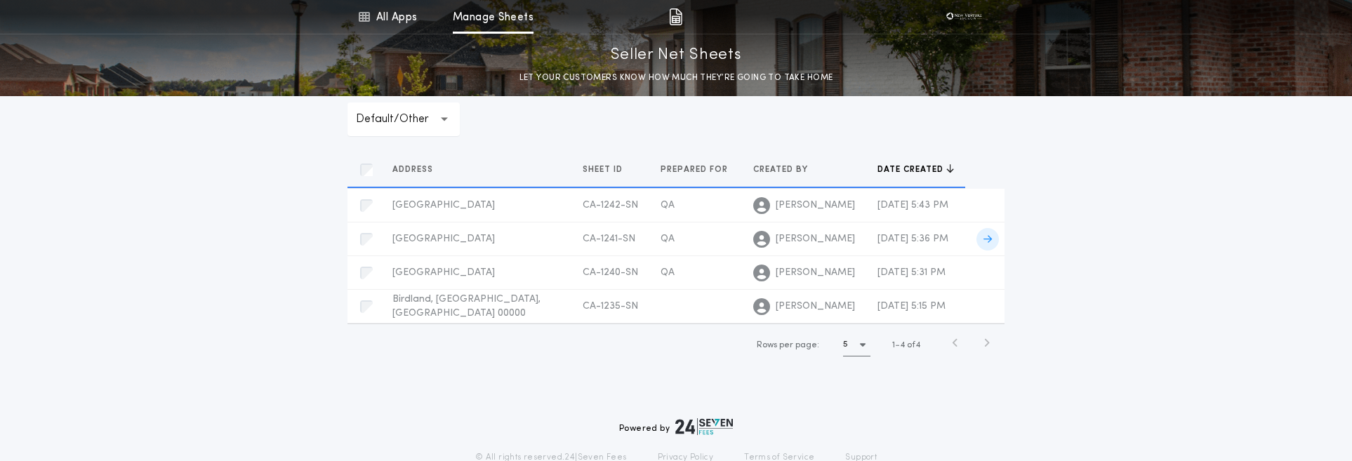
scroll to position [130, 0]
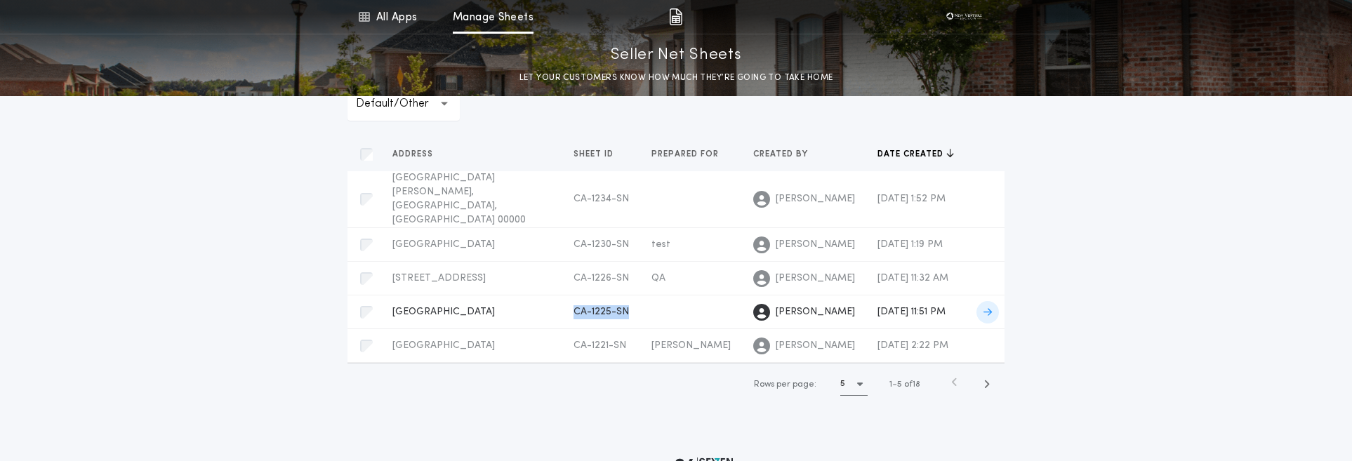
copy span "CA-1225-SN"
drag, startPoint x: 612, startPoint y: 288, endPoint x: 560, endPoint y: 288, distance: 51.9
click at [562, 296] on td "CA-1225-SN" at bounding box center [601, 313] width 78 height 34
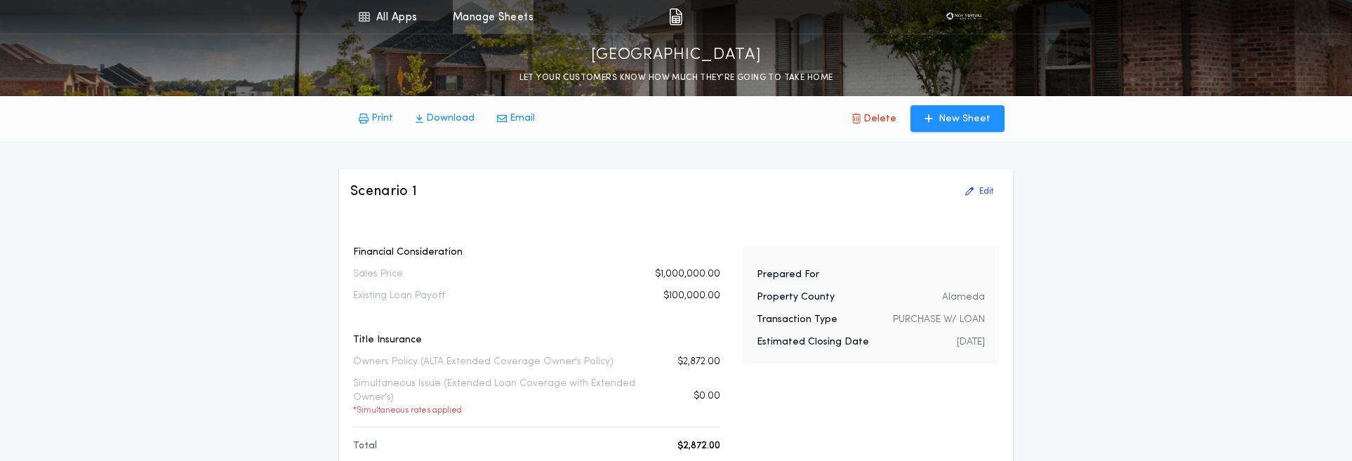
click at [503, 10] on link "Manage Sheets" at bounding box center [493, 17] width 81 height 34
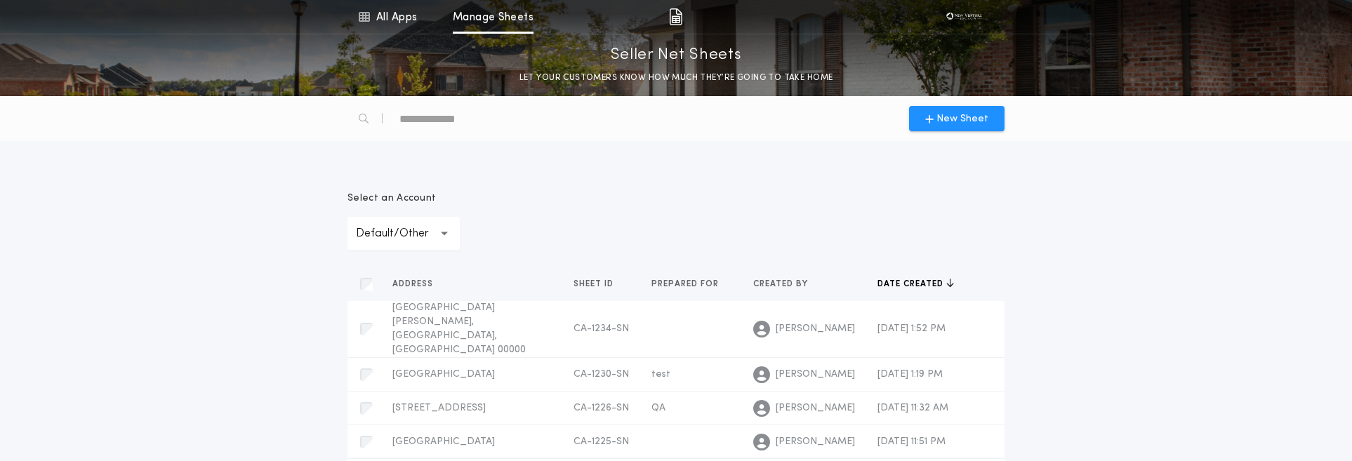
scroll to position [194, 0]
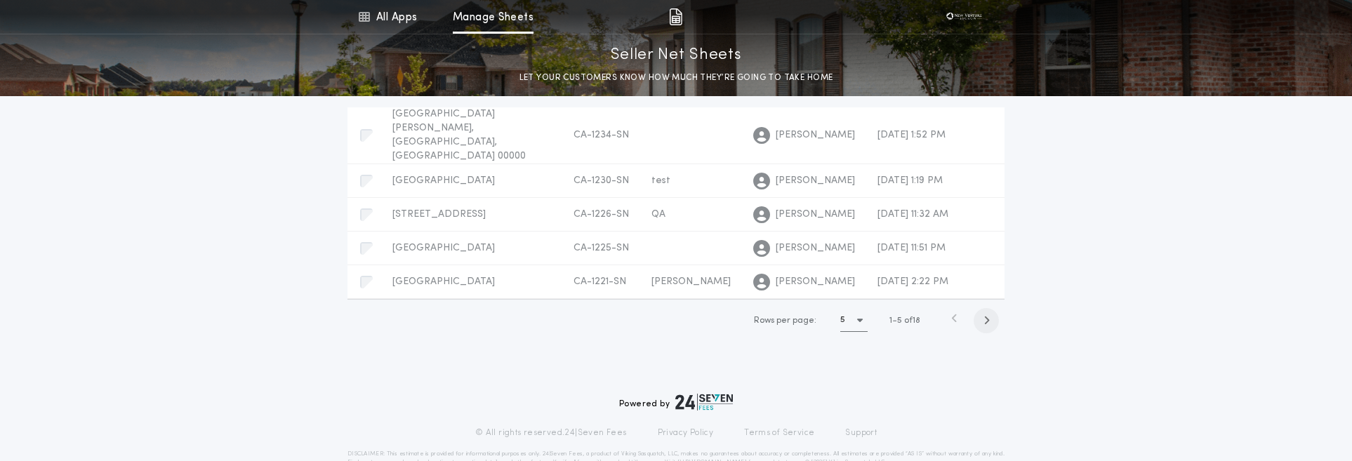
click at [983, 315] on icon "button" at bounding box center [986, 320] width 6 height 11
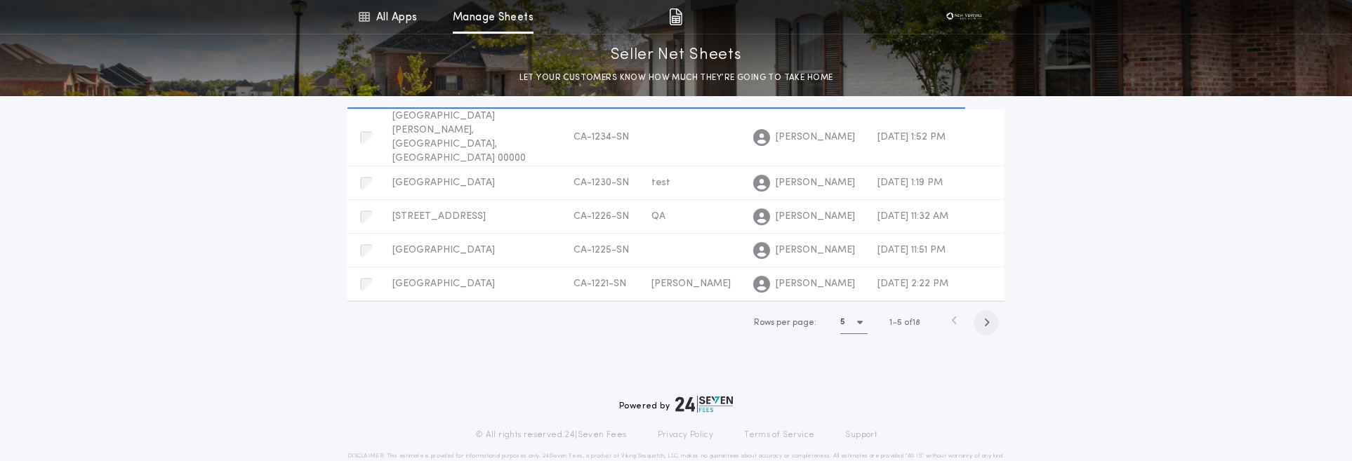
scroll to position [0, 0]
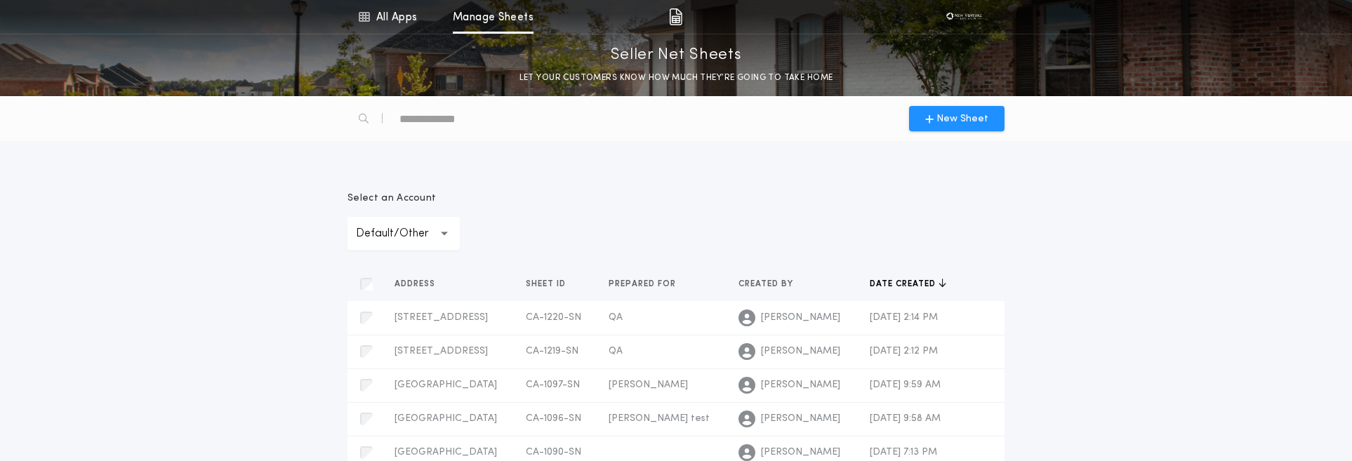
click at [579, 122] on div "New Sheet" at bounding box center [676, 118] width 674 height 45
click at [432, 113] on div "text" at bounding box center [459, 118] width 120 height 22
paste div "**********"
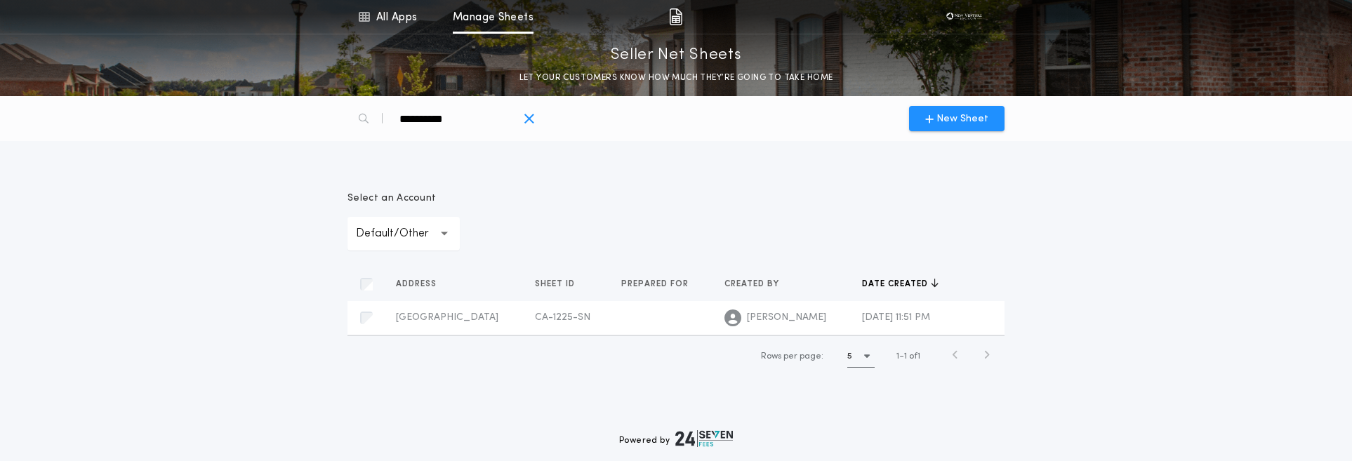
type div "**********"
click at [525, 123] on icon "button" at bounding box center [529, 119] width 11 height 15
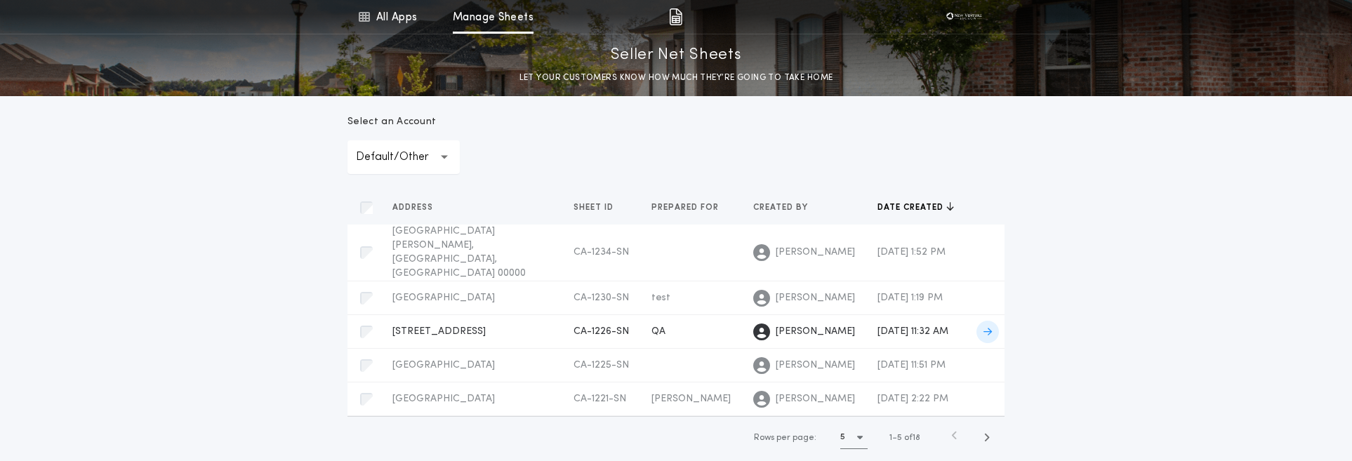
scroll to position [194, 0]
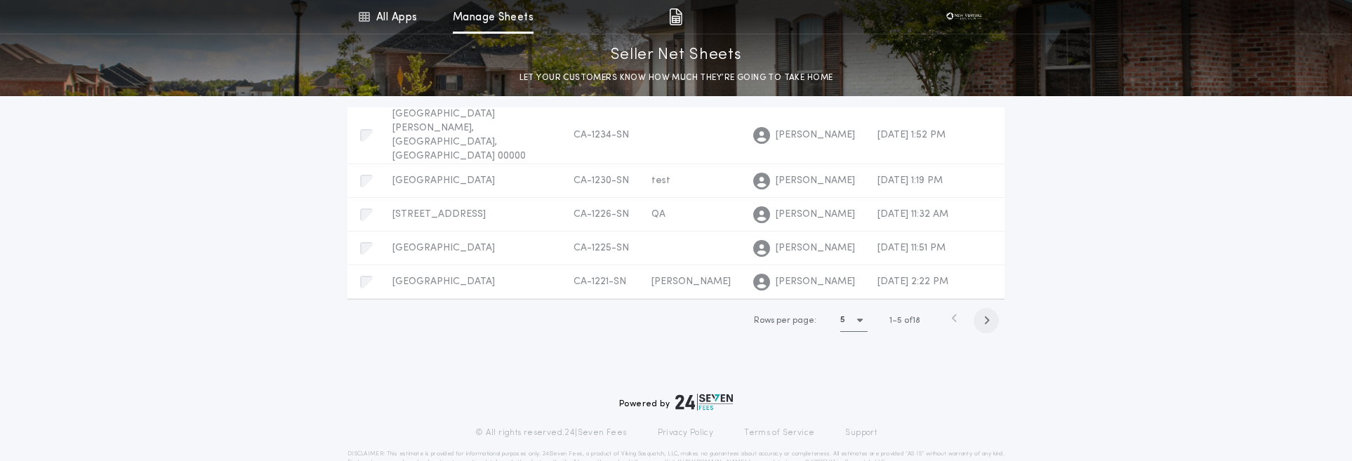
click at [992, 308] on span "button" at bounding box center [986, 320] width 25 height 25
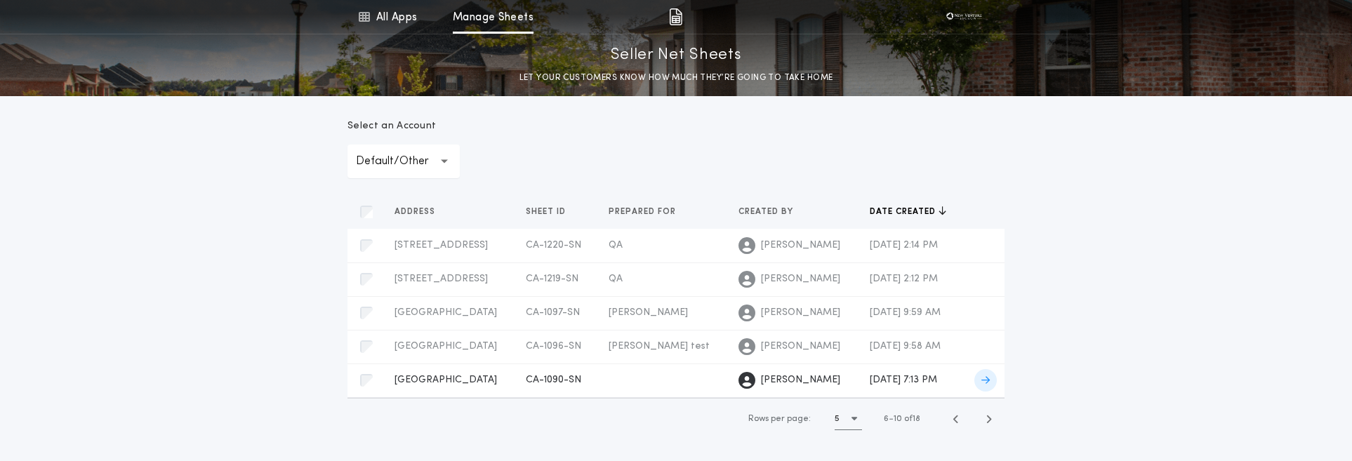
scroll to position [0, 0]
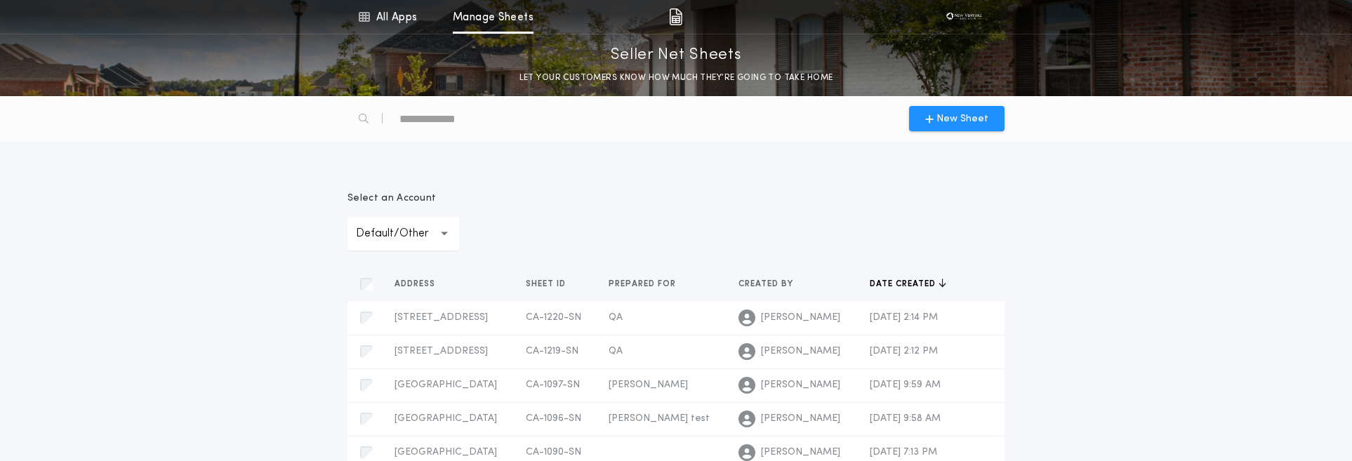
click at [544, 114] on div "New Sheet" at bounding box center [676, 118] width 674 height 45
click at [414, 126] on div "text" at bounding box center [459, 118] width 120 height 22
paste div "**********"
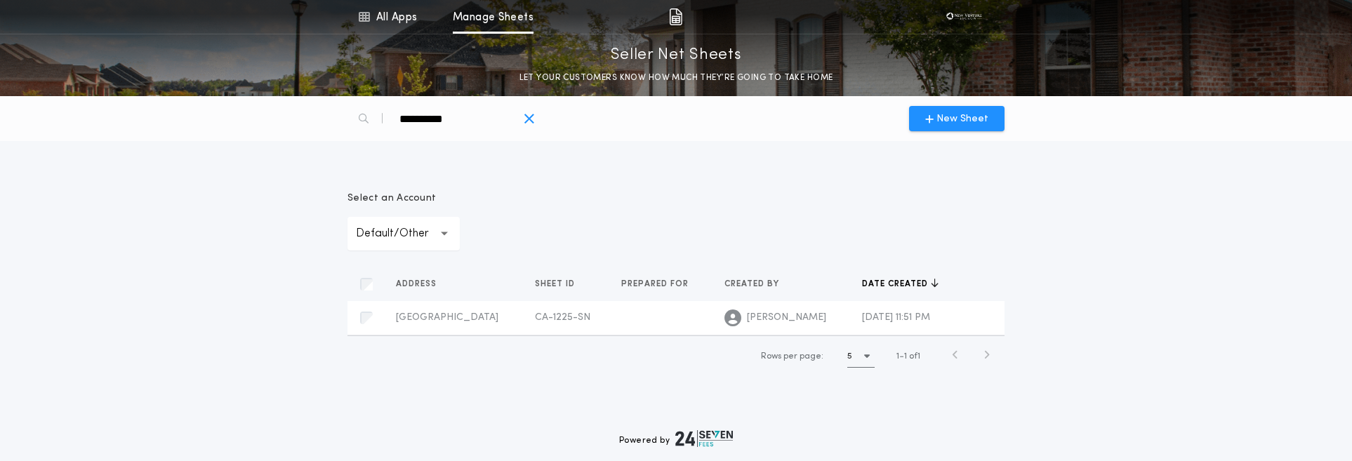
type div "**********"
click at [530, 117] on icon "button" at bounding box center [529, 119] width 11 height 15
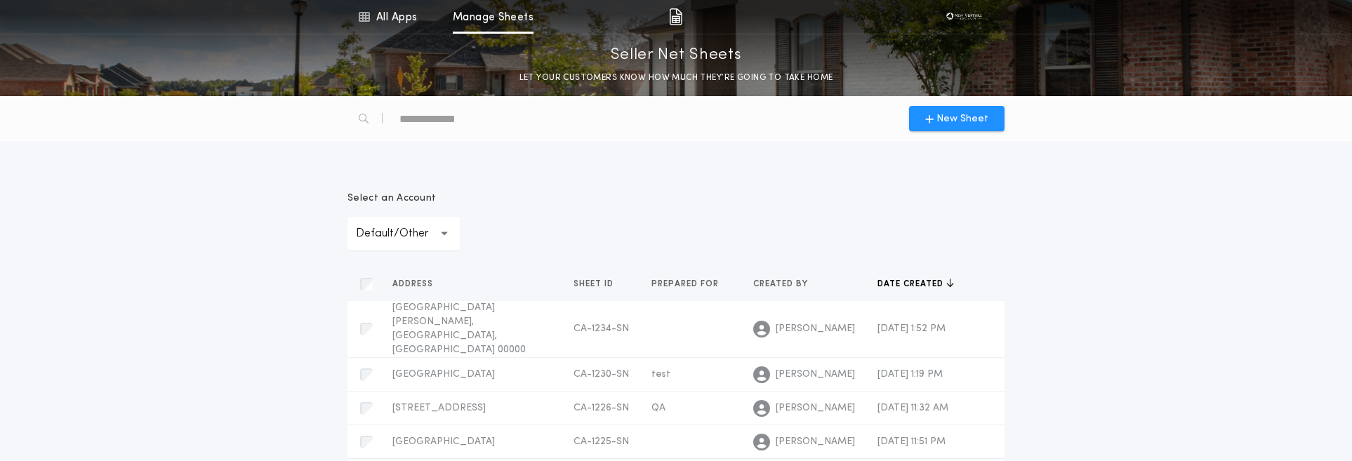
click at [430, 124] on div "text" at bounding box center [459, 118] width 120 height 22
click at [451, 116] on div "text" at bounding box center [459, 118] width 120 height 22
click at [696, 193] on div "**********" at bounding box center [675, 221] width 657 height 59
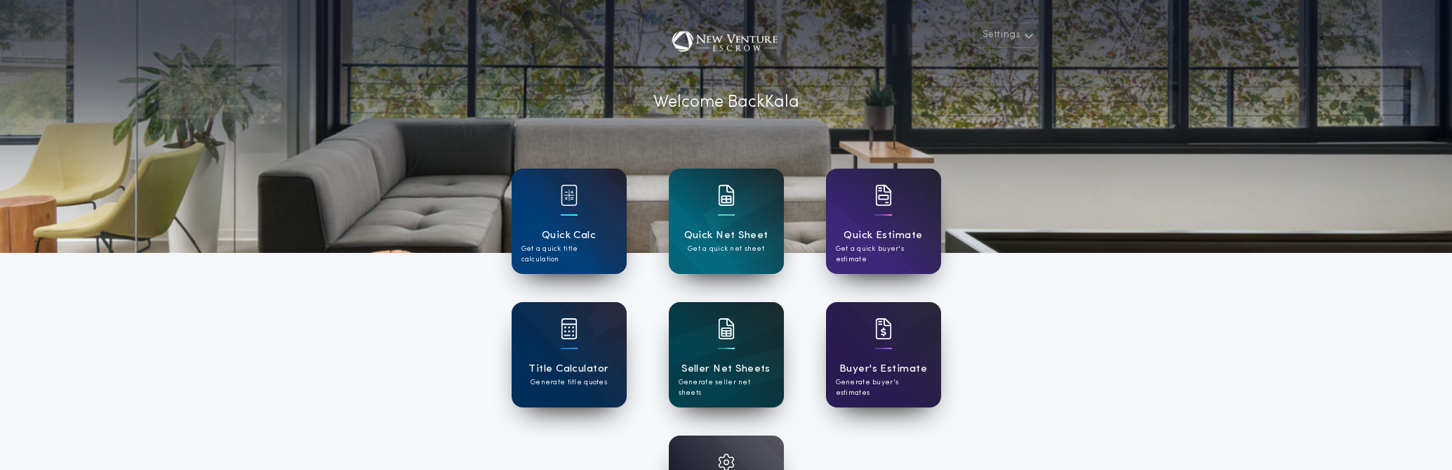
click at [752, 355] on div "Seller Net Sheets Generate seller net sheets" at bounding box center [726, 354] width 115 height 105
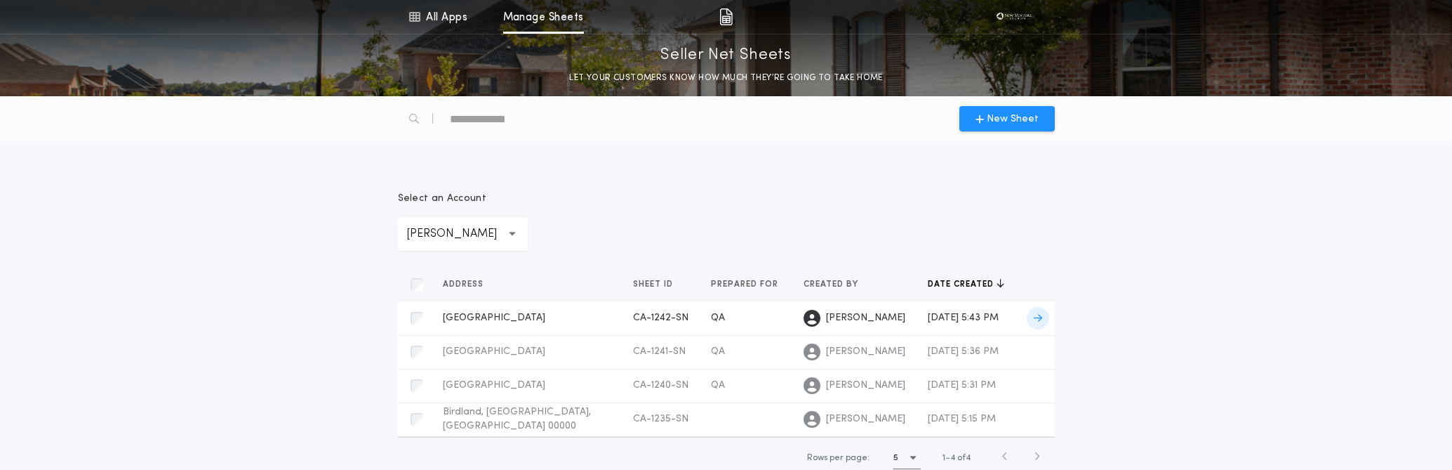
click at [917, 308] on td "[DATE] 5:43 PM" at bounding box center [966, 318] width 99 height 34
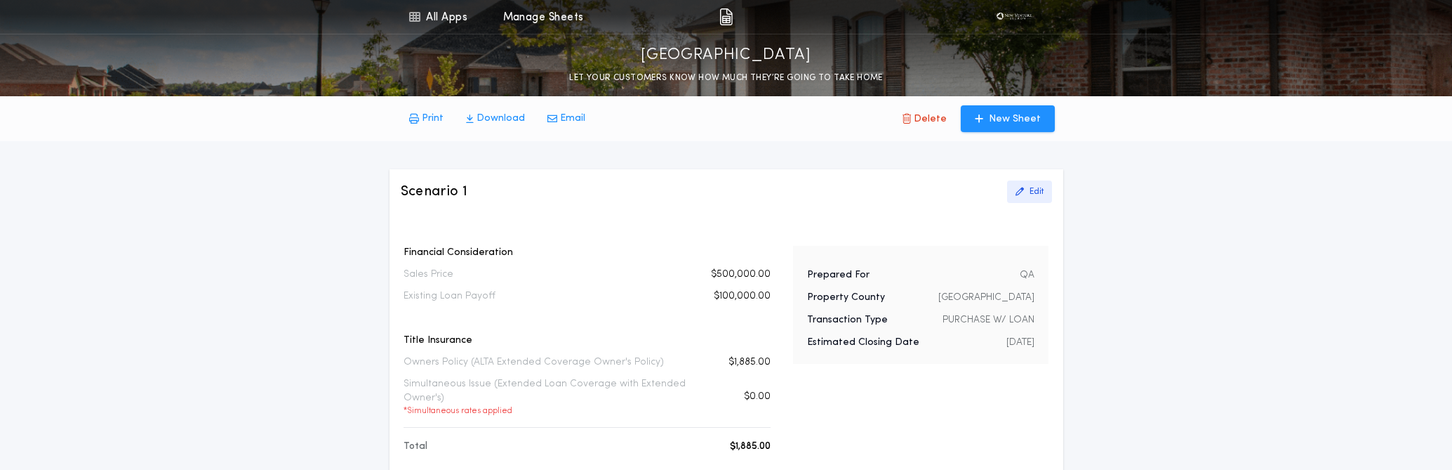
click at [1036, 193] on p "Edit" at bounding box center [1037, 191] width 14 height 11
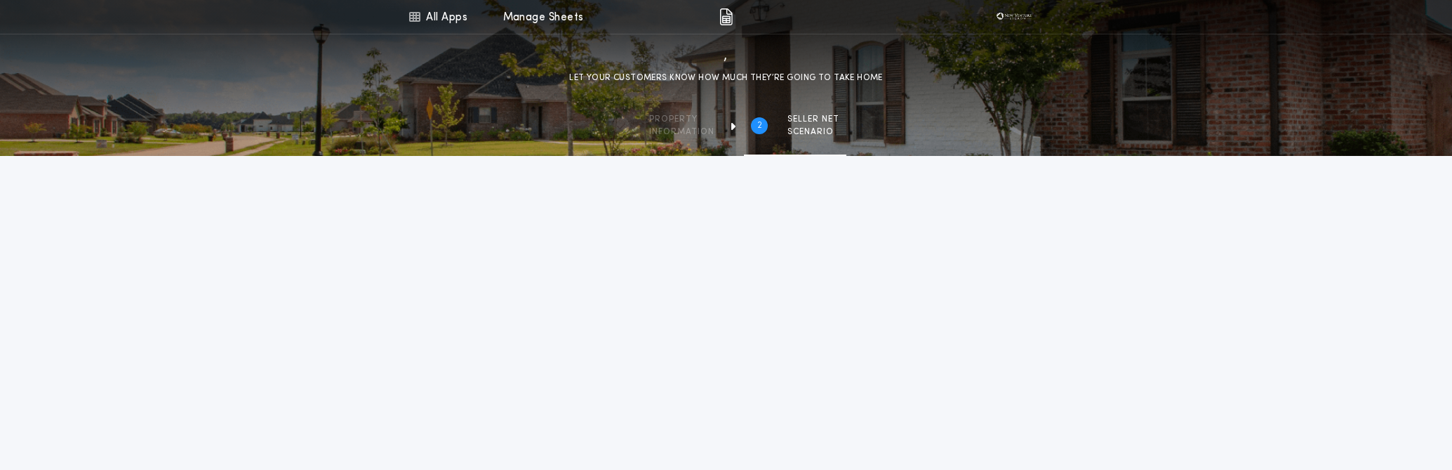
type input "********"
type input "**********"
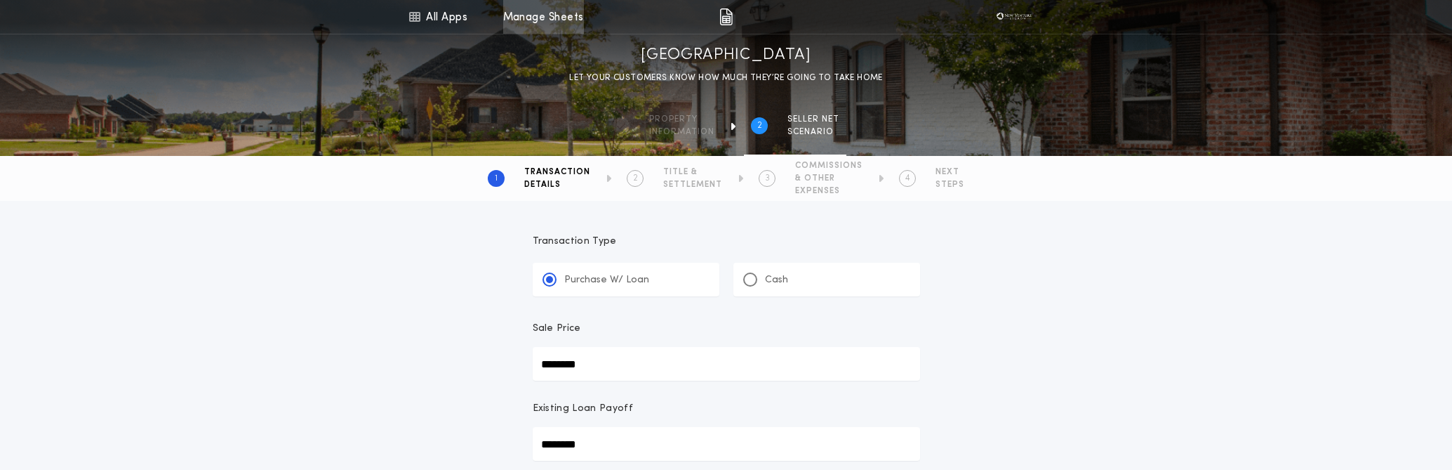
click at [562, 16] on link "Manage Sheets" at bounding box center [543, 17] width 81 height 34
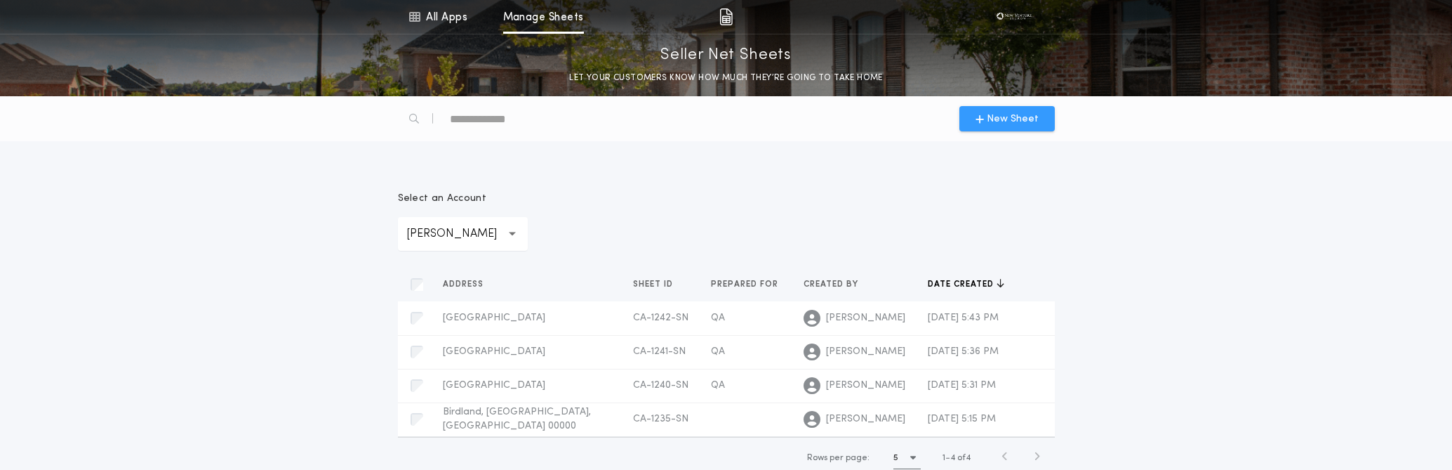
click at [1018, 112] on span "New Sheet" at bounding box center [1013, 119] width 52 height 15
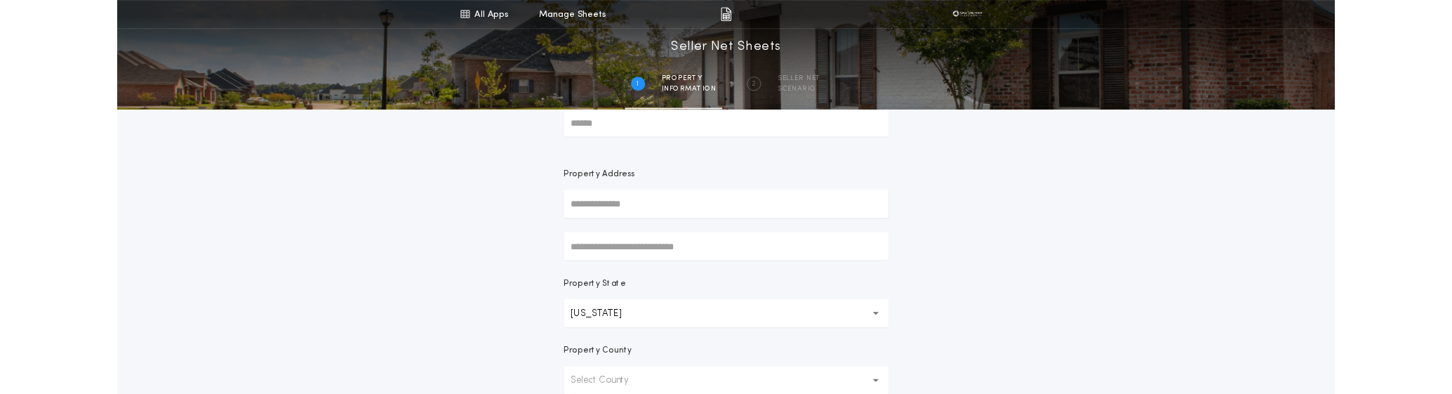
scroll to position [66, 0]
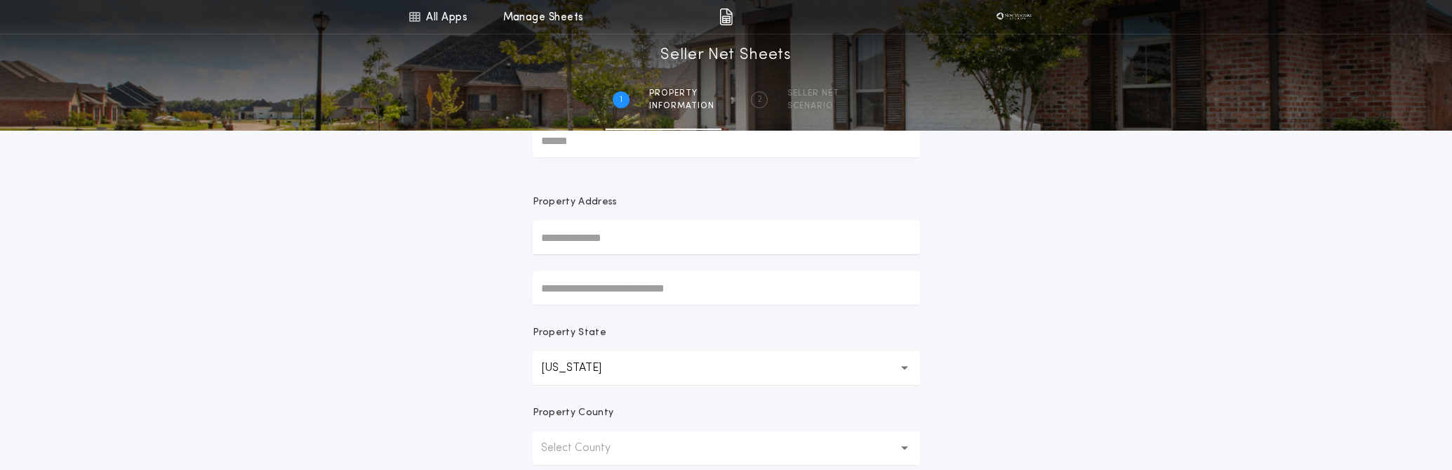
click at [587, 244] on input "text" at bounding box center [726, 237] width 387 height 34
paste input "**********"
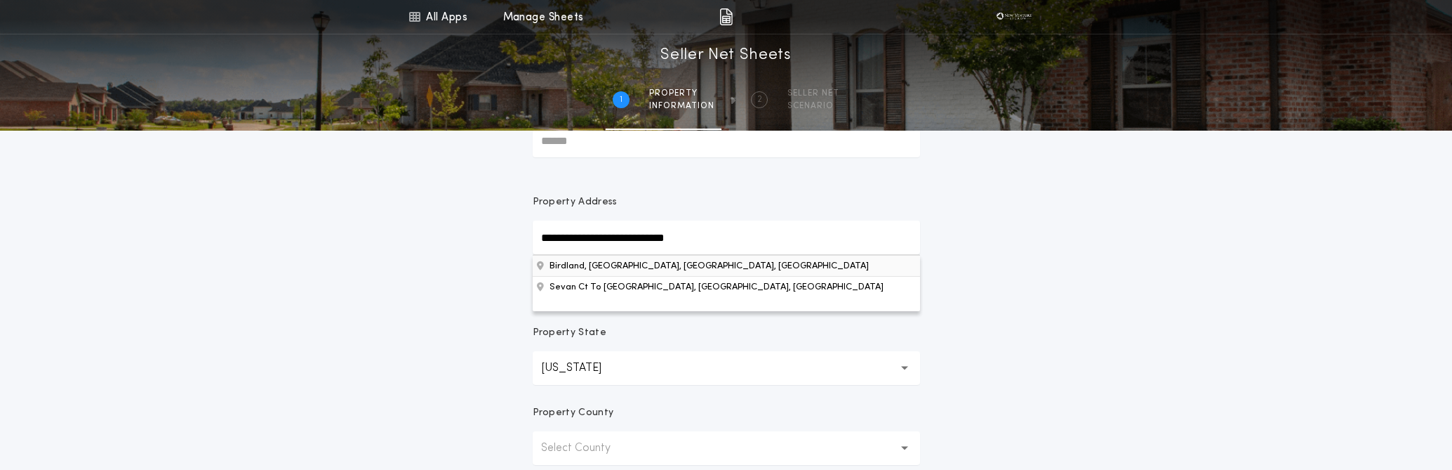
click at [637, 267] on button "Birdland, [GEOGRAPHIC_DATA], [GEOGRAPHIC_DATA], [GEOGRAPHIC_DATA]" at bounding box center [726, 265] width 387 height 21
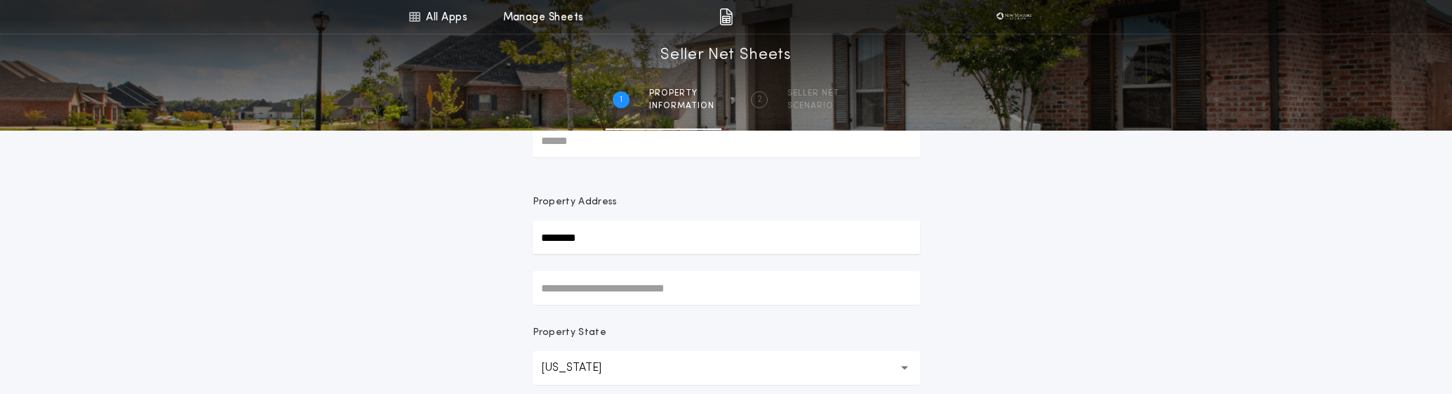
click at [623, 237] on input "********" at bounding box center [726, 237] width 387 height 34
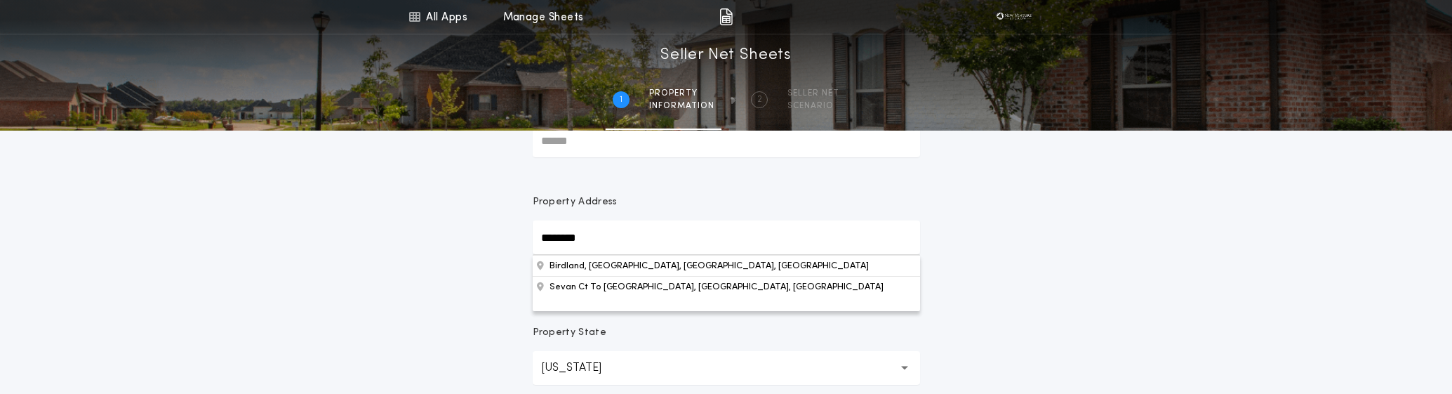
click at [623, 237] on input "********" at bounding box center [726, 237] width 387 height 34
click at [637, 289] on button "Sevan Ct To [GEOGRAPHIC_DATA], [GEOGRAPHIC_DATA], [GEOGRAPHIC_DATA]" at bounding box center [726, 286] width 387 height 21
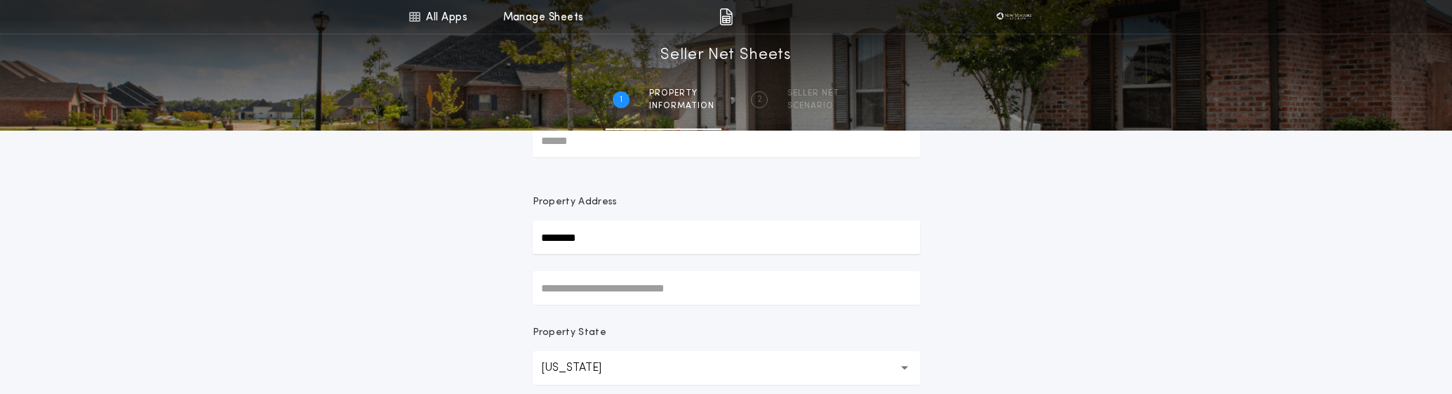
type input "**********"
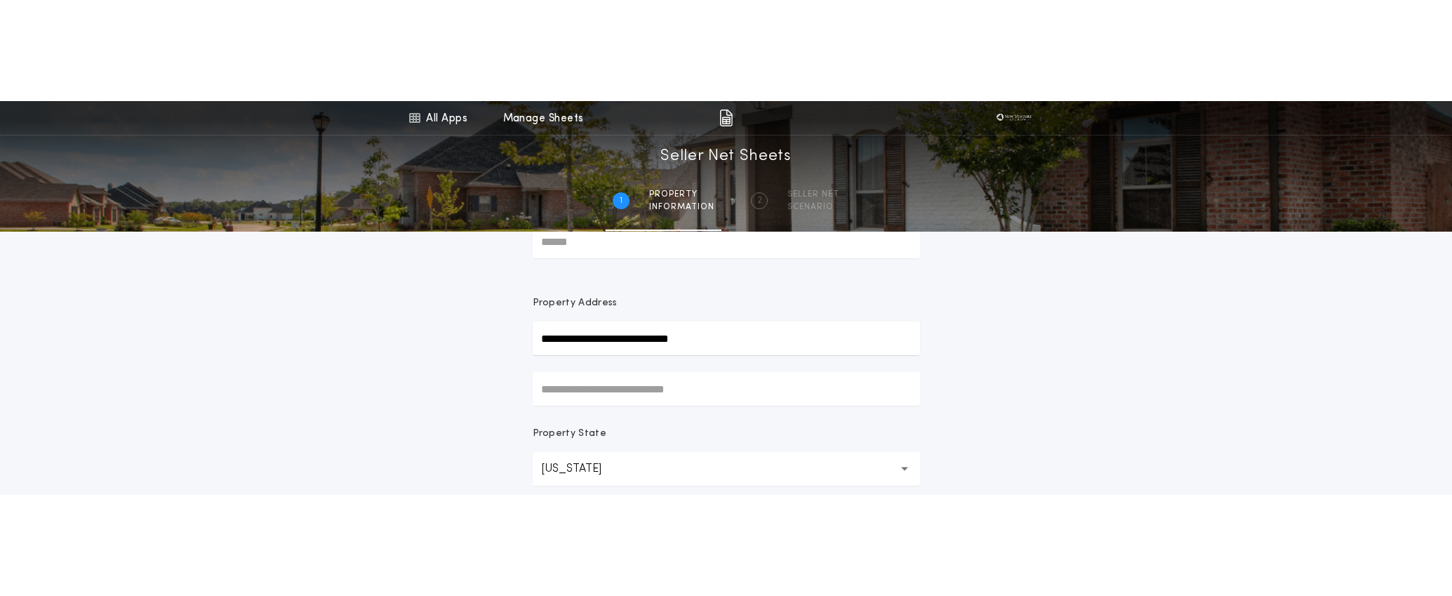
scroll to position [86, 0]
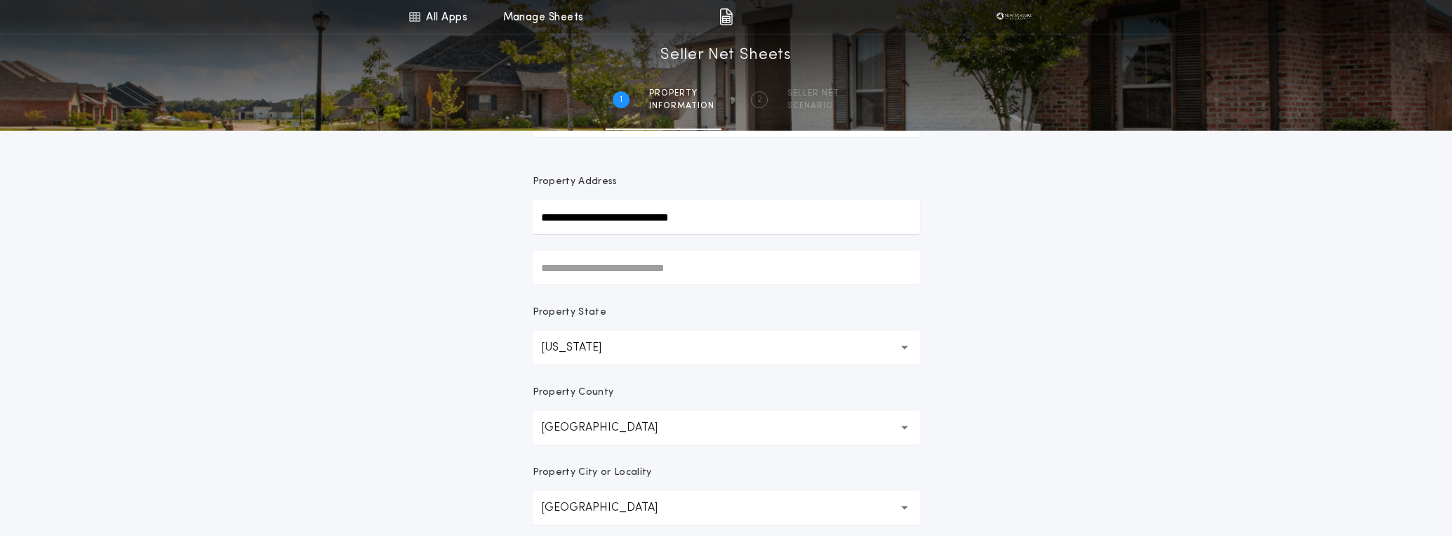
click at [255, 420] on div "**********" at bounding box center [726, 315] width 1452 height 802
